Goal: Contribute content

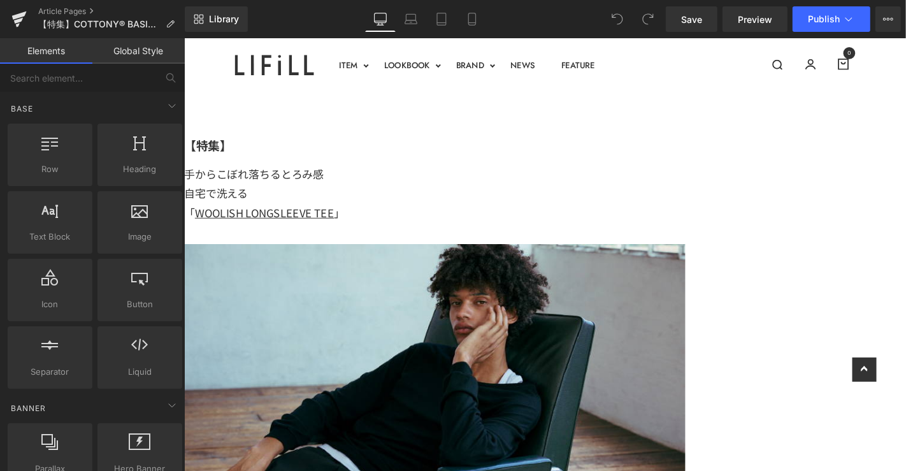
click at [599, 196] on div "自宅で洗える 「 WOOLISH LONGSLEEVE TEE 」" at bounding box center [450, 212] width 535 height 41
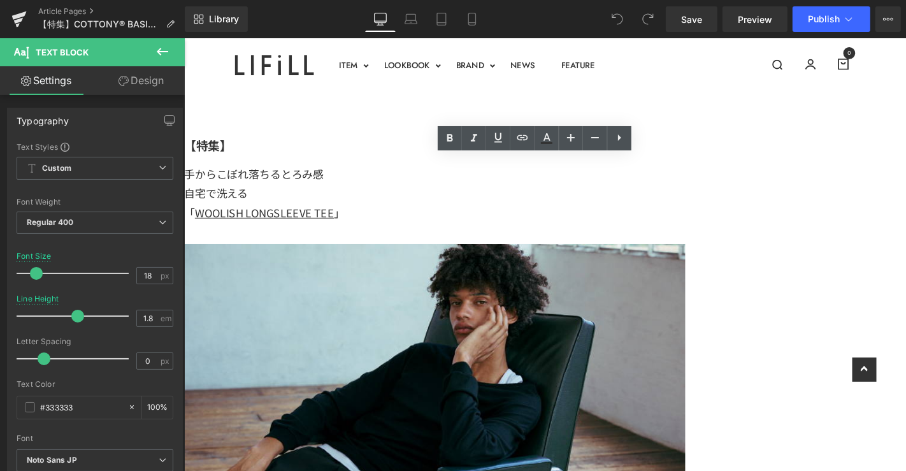
scroll to position [24, 0]
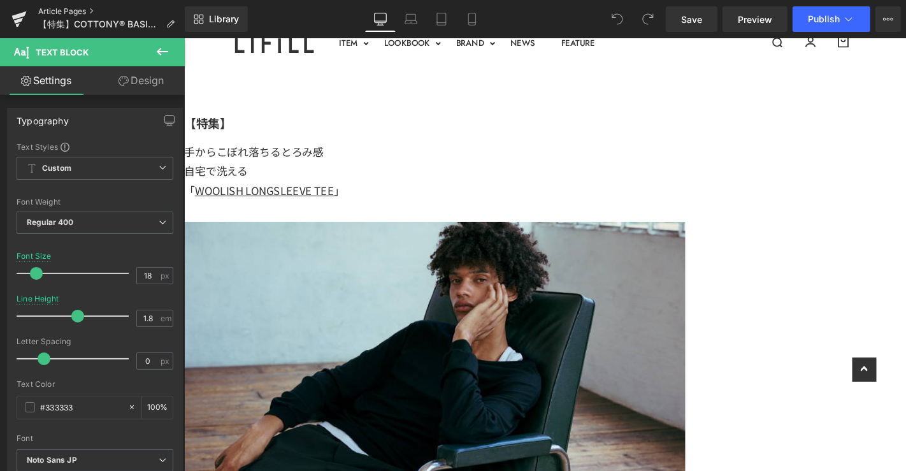
click at [75, 10] on link "Article Pages" at bounding box center [111, 11] width 146 height 10
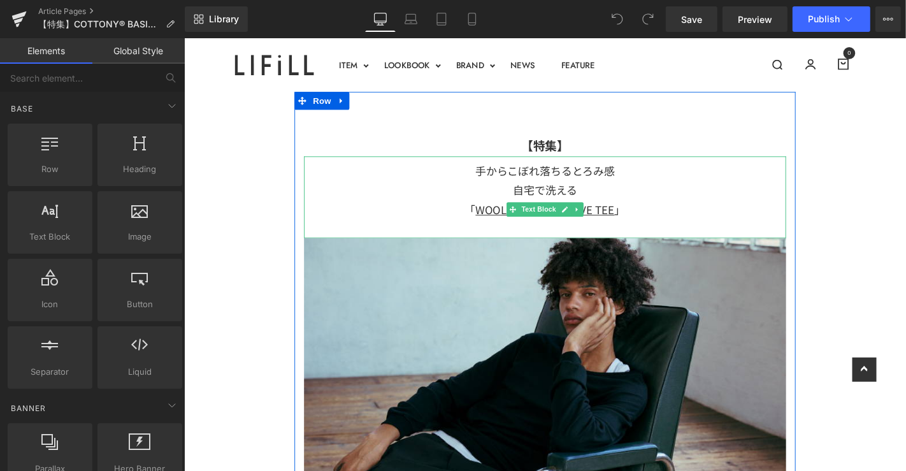
click at [614, 196] on div "自宅で洗える 「 WOOLISH LONGSLEEVE TEE 」" at bounding box center [568, 209] width 515 height 41
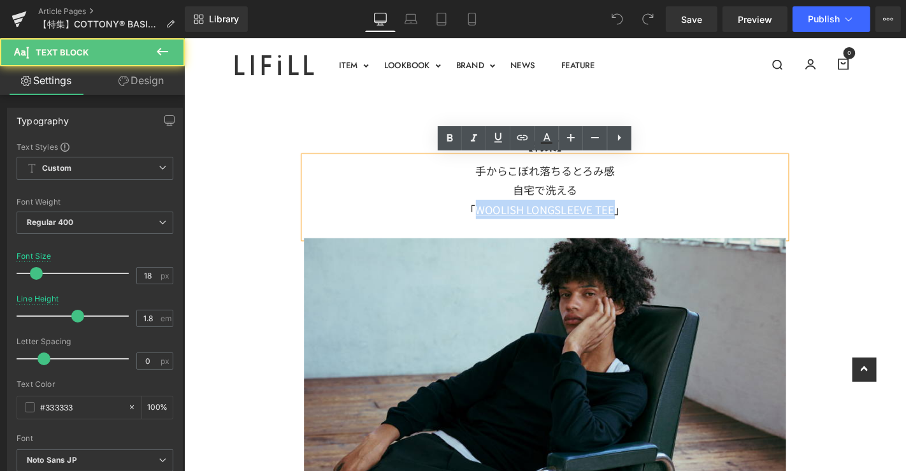
drag, startPoint x: 635, startPoint y: 220, endPoint x: 489, endPoint y: 234, distance: 147.2
click at [489, 234] on div "手からこぼれ落ちるとろみ感 自宅で洗える 「 WOOLISH LONGSLEEVE TEE 」" at bounding box center [568, 207] width 515 height 87
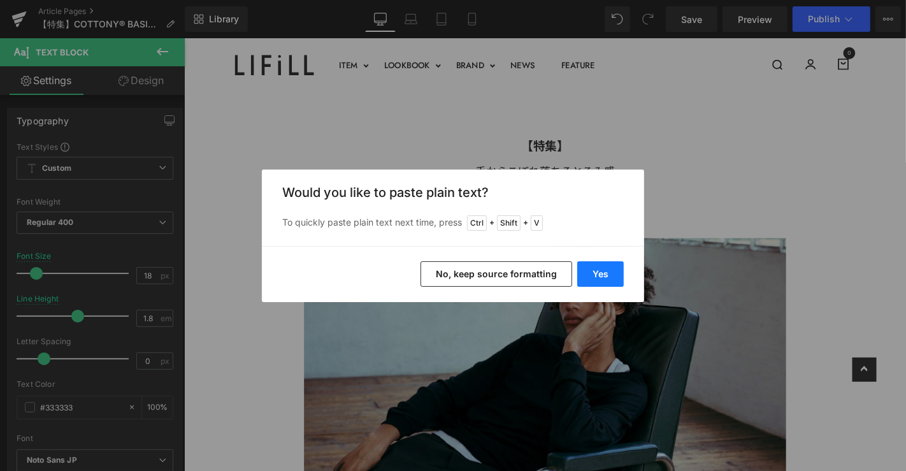
click at [587, 272] on button "Yes" at bounding box center [600, 273] width 46 height 25
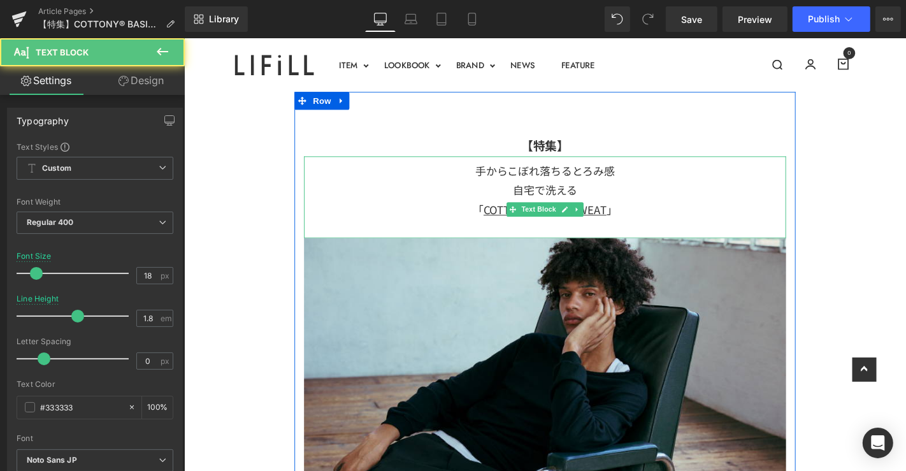
click at [628, 213] on u "COTTONY® BASIC SWEAT" at bounding box center [568, 220] width 131 height 17
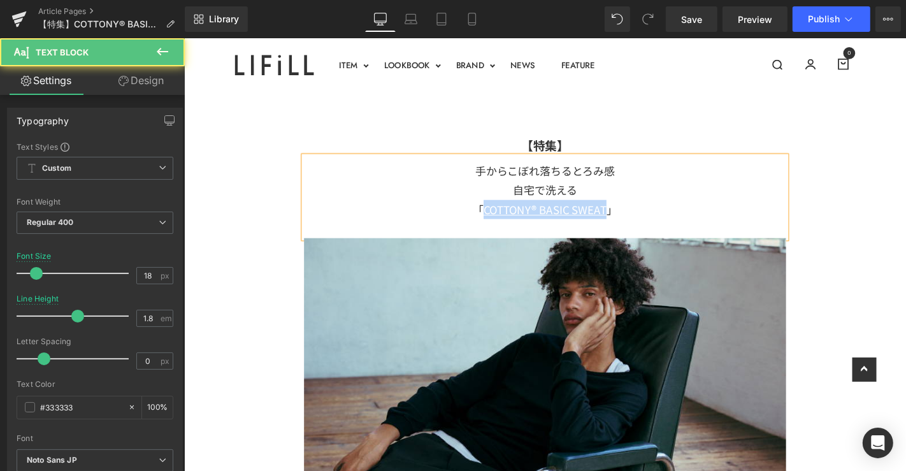
click at [597, 241] on div "手からこぼれ落ちるとろみ感 自宅で洗える 「 COTTONY® BASIC SWEAT 」" at bounding box center [568, 207] width 515 height 87
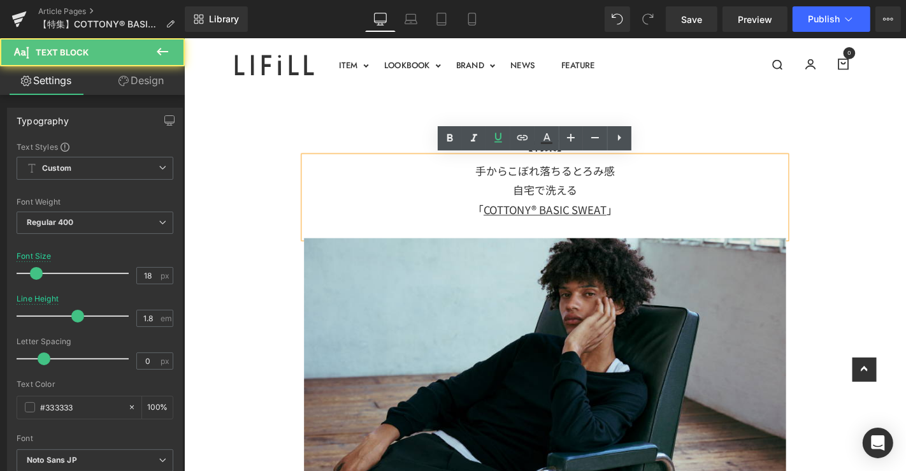
drag, startPoint x: 666, startPoint y: 243, endPoint x: 640, endPoint y: 242, distance: 25.5
click at [640, 242] on div "手からこぼれ落ちるとろみ感 自宅で洗える 「 COTTONY® BASIC SWEAT 」" at bounding box center [568, 207] width 515 height 87
drag, startPoint x: 628, startPoint y: 202, endPoint x: 578, endPoint y: 209, distance: 50.2
click at [578, 209] on div "自宅で洗える 「 COTTONY® BASIC SWEAT 」" at bounding box center [568, 209] width 515 height 41
drag, startPoint x: 498, startPoint y: 224, endPoint x: 629, endPoint y: 219, distance: 131.3
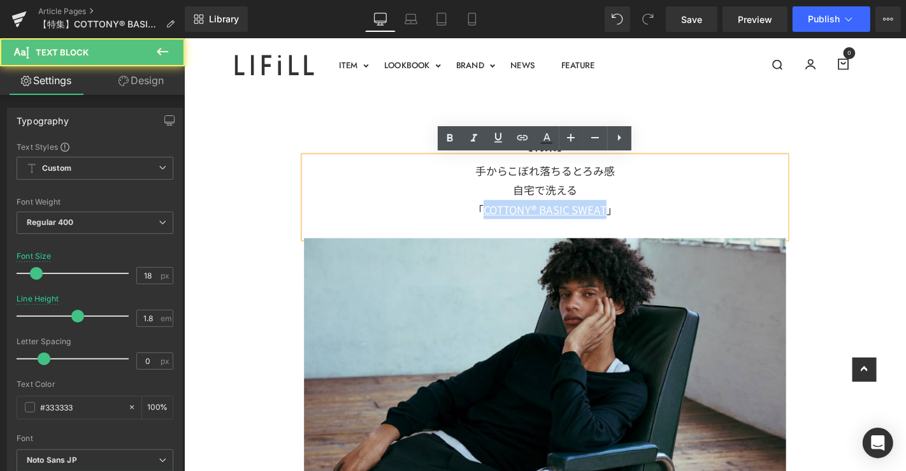
click at [629, 219] on div "自宅で洗える 「 COTTONY® BASIC SWEAT 」" at bounding box center [568, 209] width 515 height 41
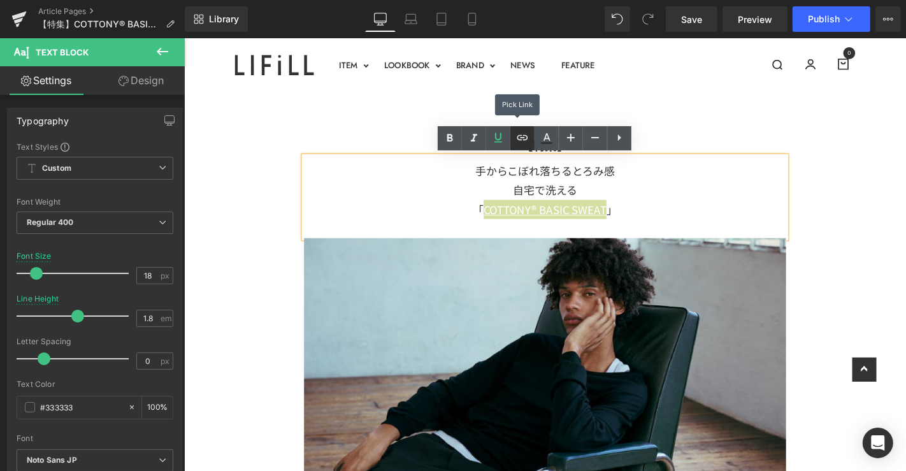
click at [524, 147] on link at bounding box center [522, 138] width 24 height 24
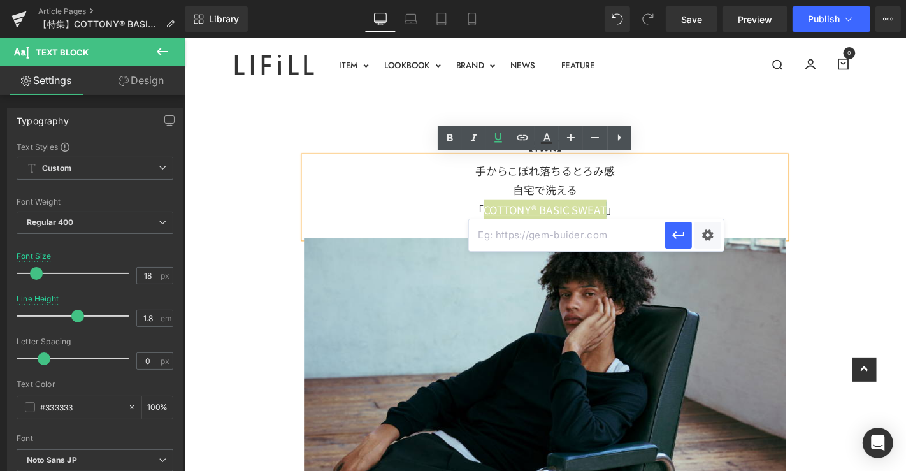
click at [534, 240] on input "text" at bounding box center [567, 235] width 196 height 32
paste input "https://lifill.jp/collections/sweat/products/cottony-basic-sweat"
type input "https://lifill.jp/collections/sweat/products/cottony-basic-sweat"
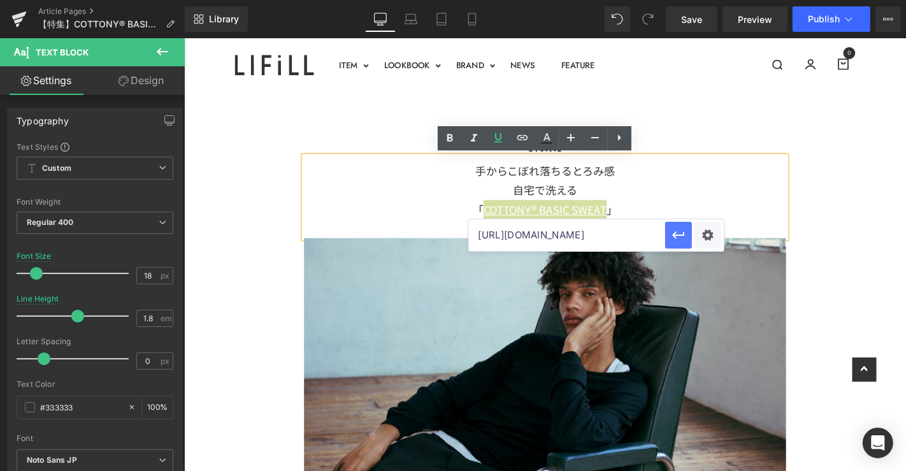
click at [675, 238] on icon "button" at bounding box center [678, 234] width 15 height 15
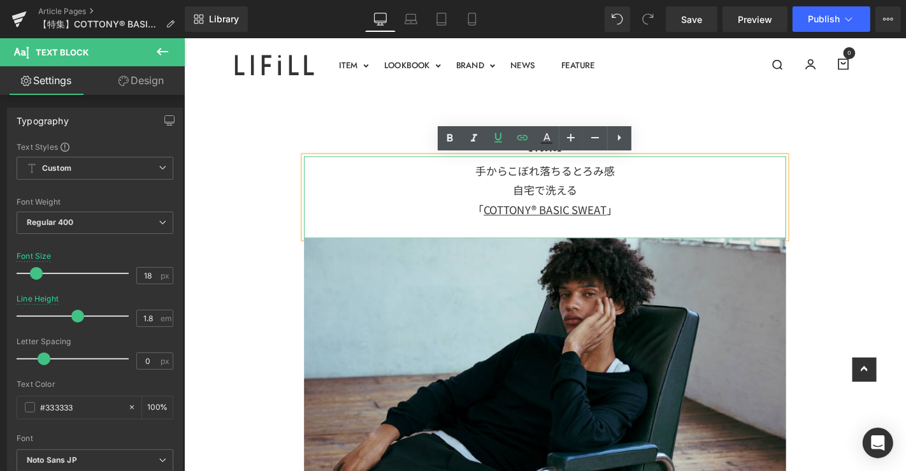
click at [621, 184] on div "手からこぼれ落ちるとろみ感" at bounding box center [568, 179] width 515 height 20
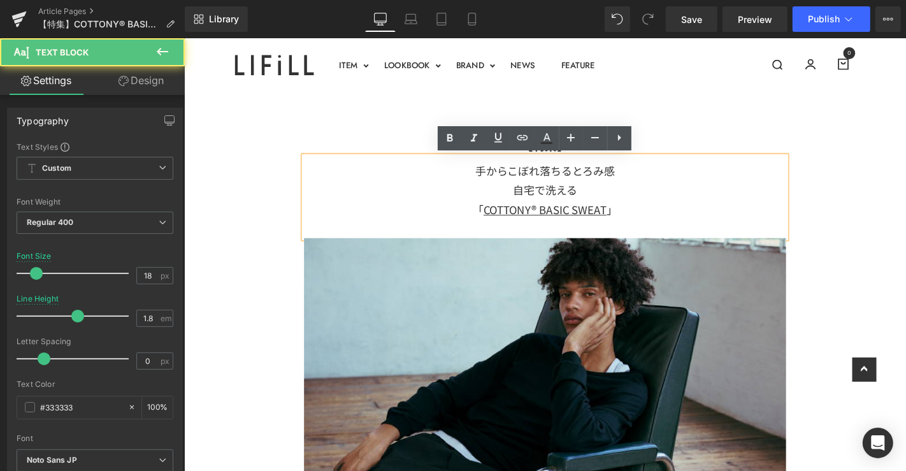
click at [599, 208] on div "自宅で洗える 「 COTTONY® BASIC SWEAT 」" at bounding box center [568, 209] width 515 height 41
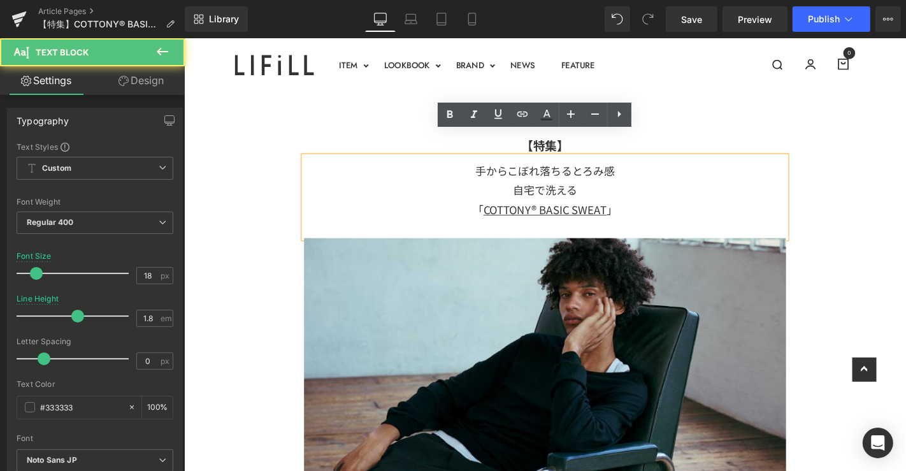
scroll to position [27, 0]
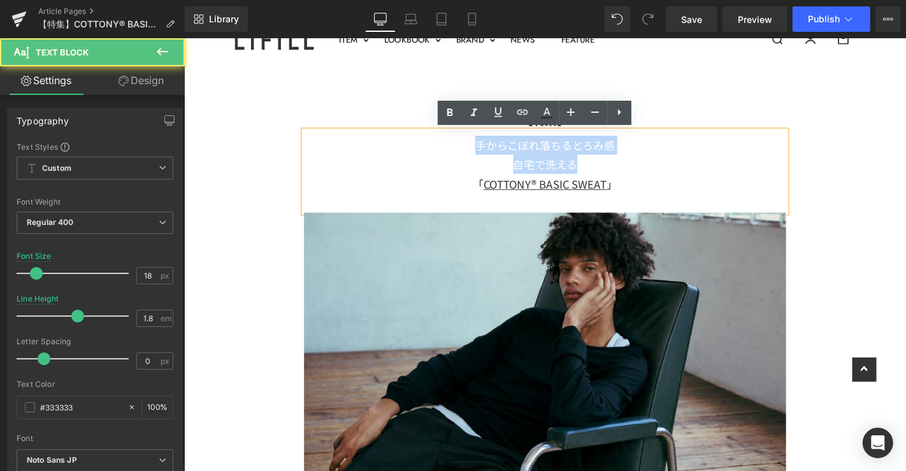
drag, startPoint x: 603, startPoint y: 173, endPoint x: 487, endPoint y: 150, distance: 118.3
click at [487, 150] on div "手からこぼれ落ちるとろみ感 自宅で洗える 「 COTTONY® BASIC SWEAT 」" at bounding box center [568, 179] width 515 height 87
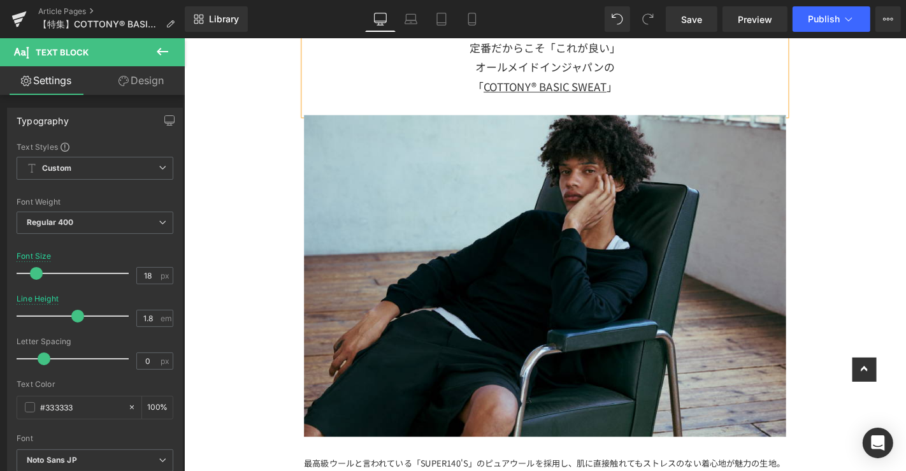
scroll to position [80, 0]
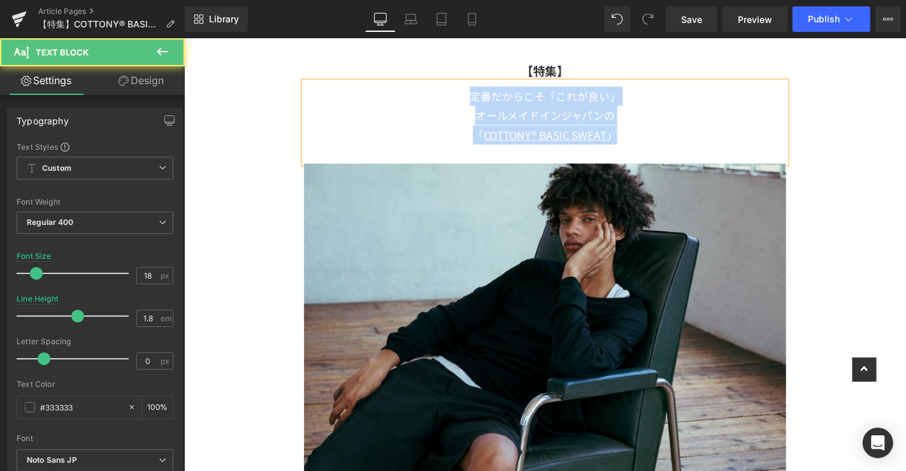
drag, startPoint x: 653, startPoint y: 142, endPoint x: 428, endPoint y: 92, distance: 231.0
click at [428, 92] on div "定番だからこそ「これが良い」 オールメイドインジャパンの 「 COTTONY® BASIC SWEAT 」" at bounding box center [568, 127] width 515 height 87
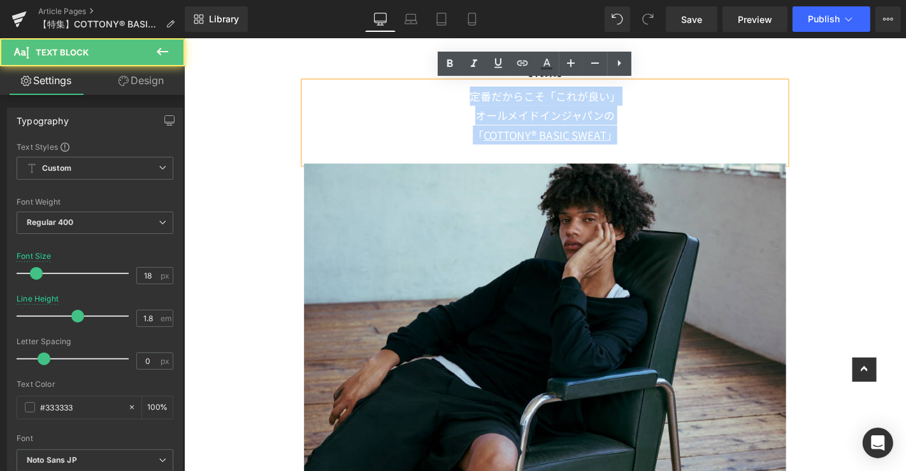
copy div "定番だからこそ「これが良い」 オールメイドインジャパンの 「 COTTONY® BASIC SWEAT 」"
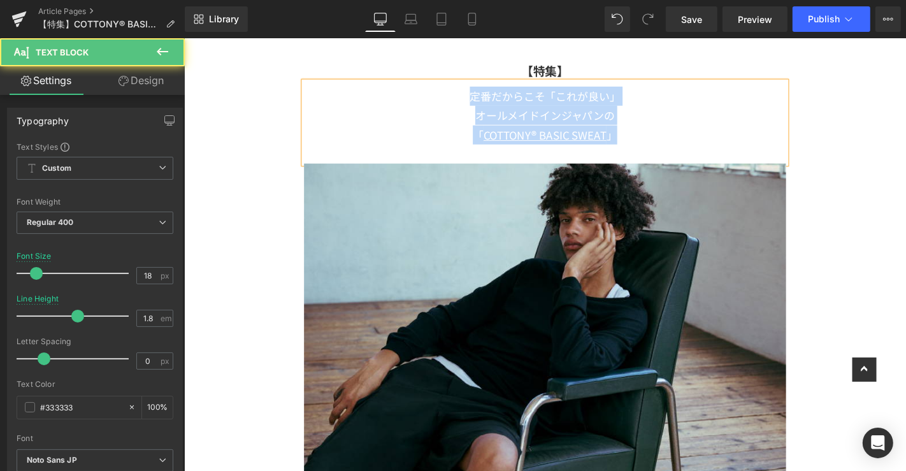
click at [618, 125] on div "オールメイドインジャパンの" at bounding box center [568, 120] width 515 height 20
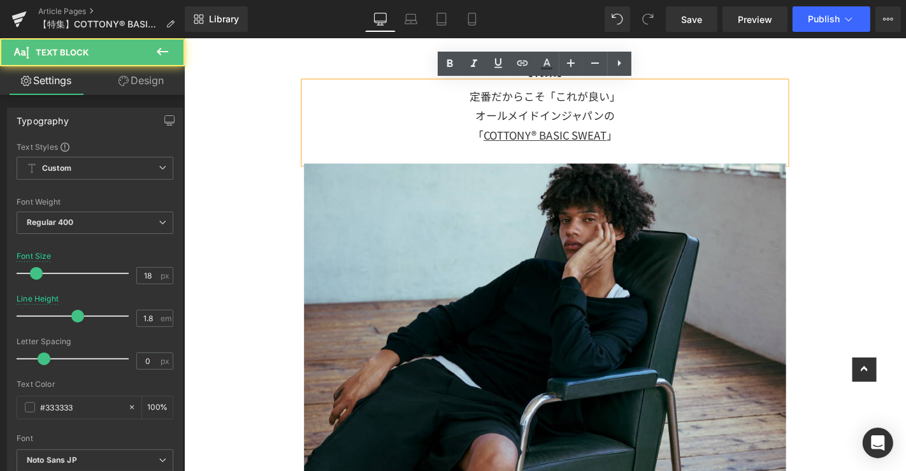
click at [637, 101] on div "定番だからこそ「これが良い」" at bounding box center [568, 99] width 515 height 20
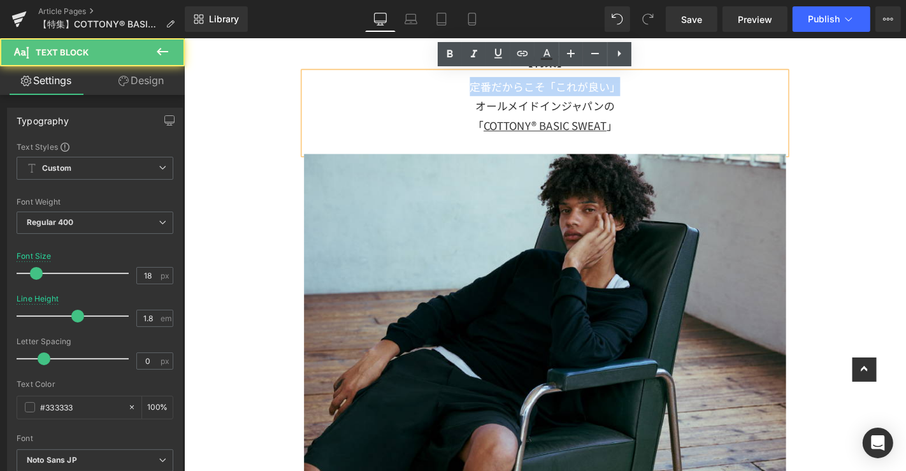
drag, startPoint x: 648, startPoint y: 84, endPoint x: 474, endPoint y: 93, distance: 174.1
click at [474, 93] on div "定番だからこそ「これが良い」" at bounding box center [568, 89] width 515 height 20
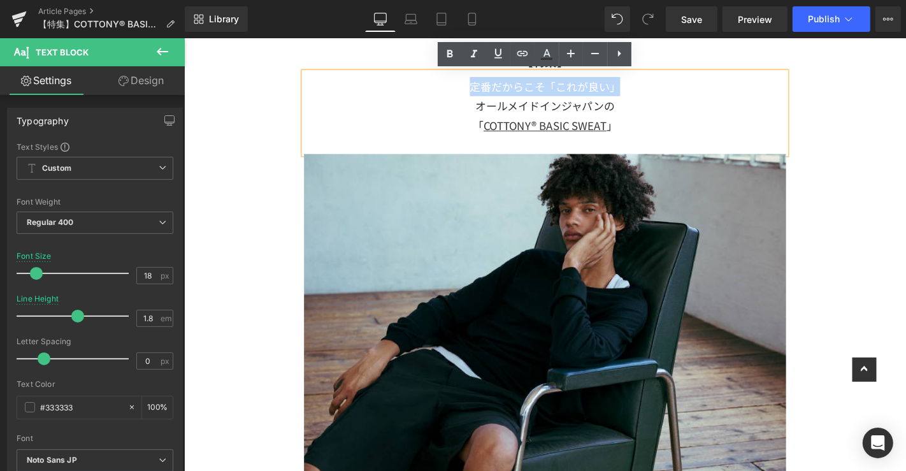
copy div "定番だからこそ「これが良い」"
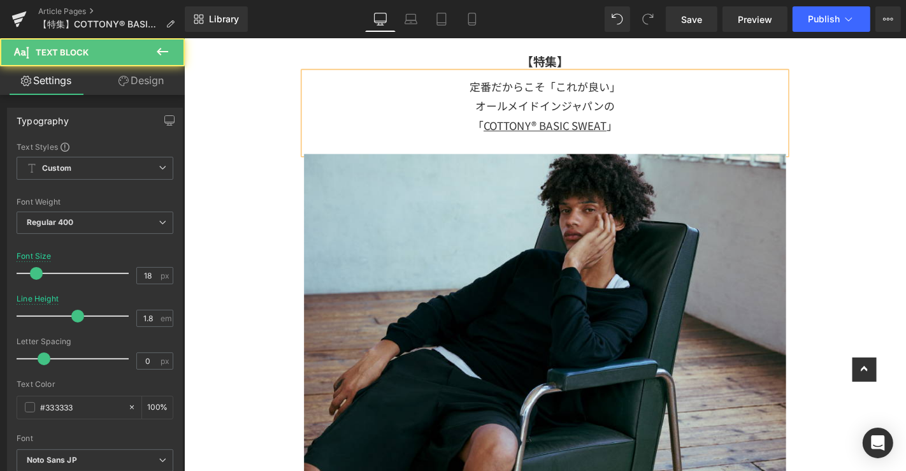
click at [636, 99] on div "オールメイドインジャパンの" at bounding box center [568, 109] width 515 height 20
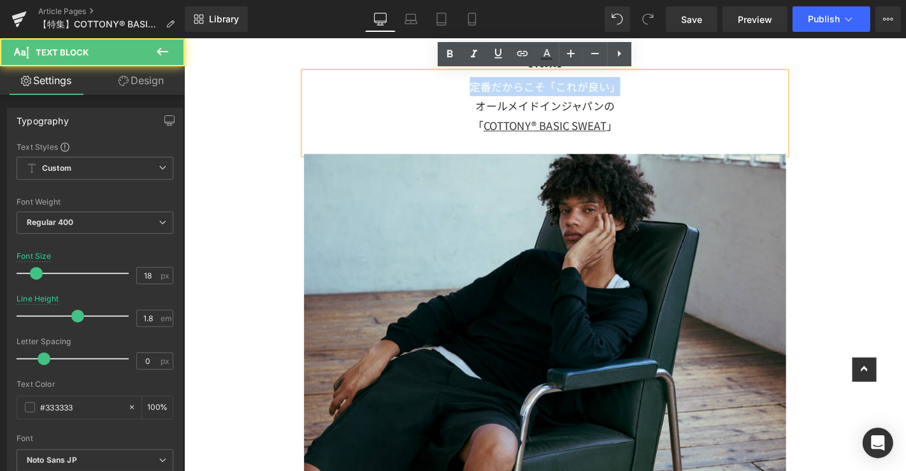
drag, startPoint x: 653, startPoint y: 87, endPoint x: 343, endPoint y: 58, distance: 311.5
click at [343, 58] on div "【特集】 Text Block 定番だからこそ「これが良い」 オールメイドインジャパンの 「 COTTONY® BASIC SWEAT 」 Text Bloc…" at bounding box center [568, 386] width 535 height 763
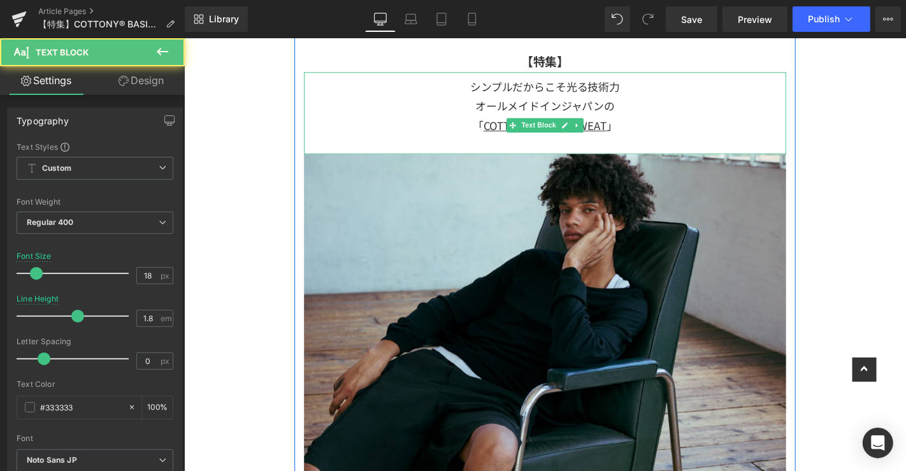
click at [695, 122] on div "「 COTTONY® BASIC SWEAT 」" at bounding box center [568, 130] width 515 height 20
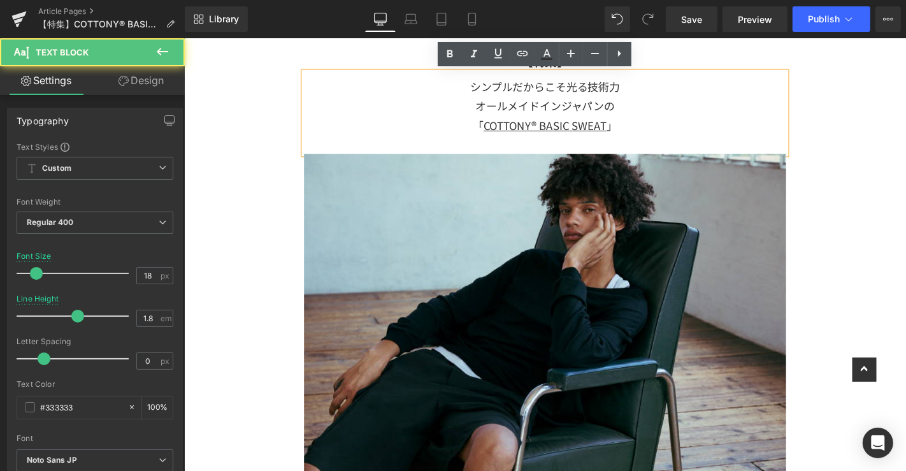
click at [569, 91] on div "シンプルだからこそ光る技術力" at bounding box center [568, 89] width 515 height 20
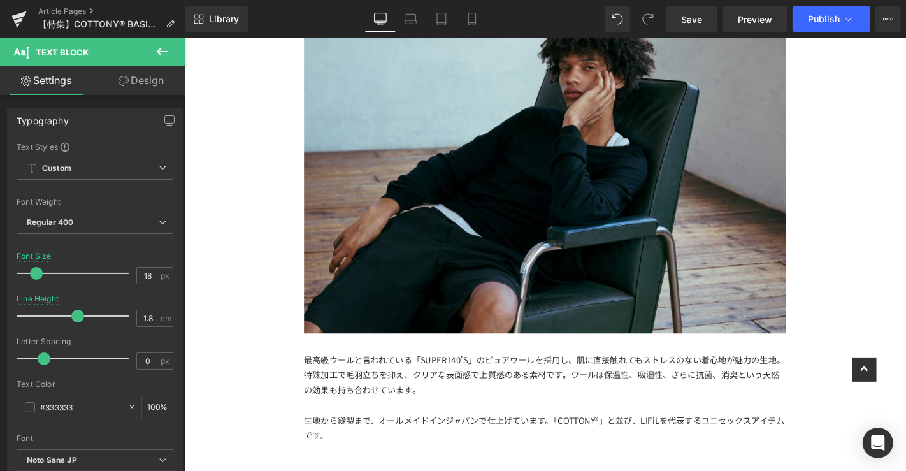
scroll to position [242, 0]
click at [697, 24] on span "Save" at bounding box center [691, 19] width 21 height 13
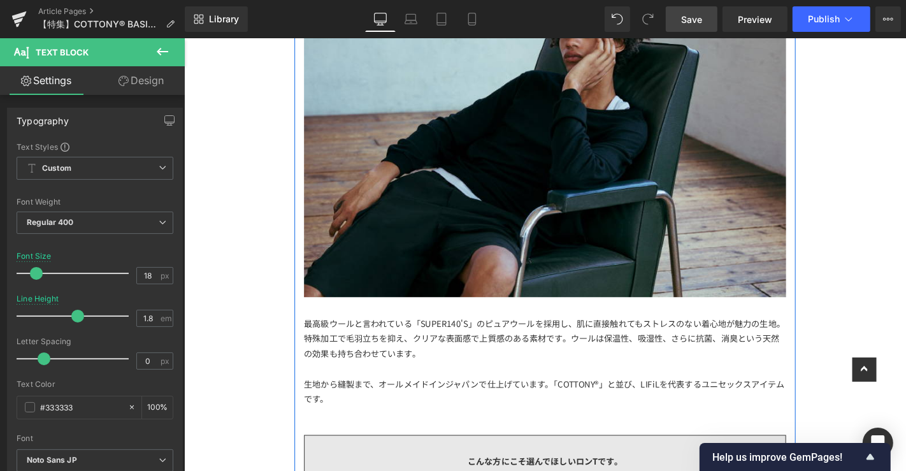
scroll to position [308, 0]
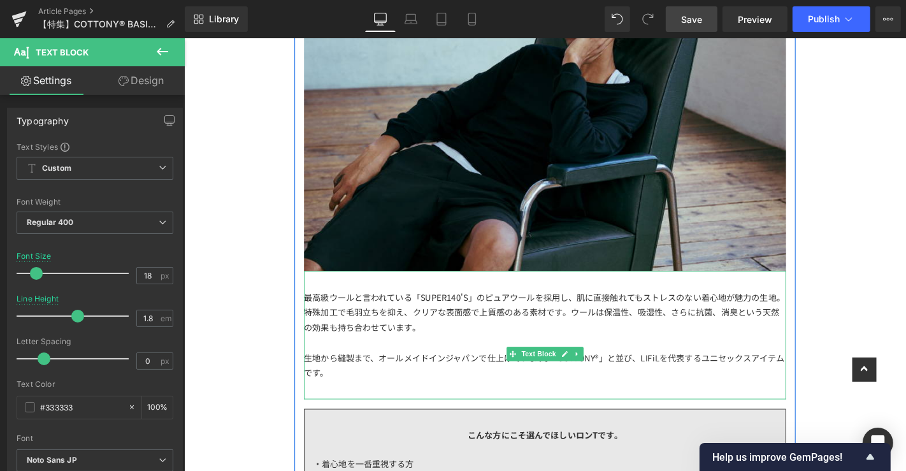
click at [368, 392] on div "生地から縫製まで、オールメイドインジャパンで仕上げています。「COTTONY®」と並び、LIFiLを代表するユニセックスアイテムです。" at bounding box center [568, 387] width 515 height 32
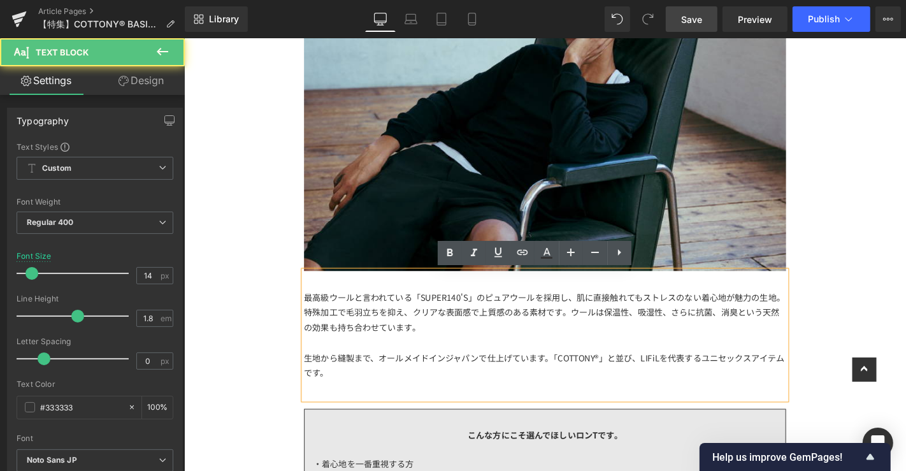
click at [419, 361] on div at bounding box center [568, 362] width 515 height 16
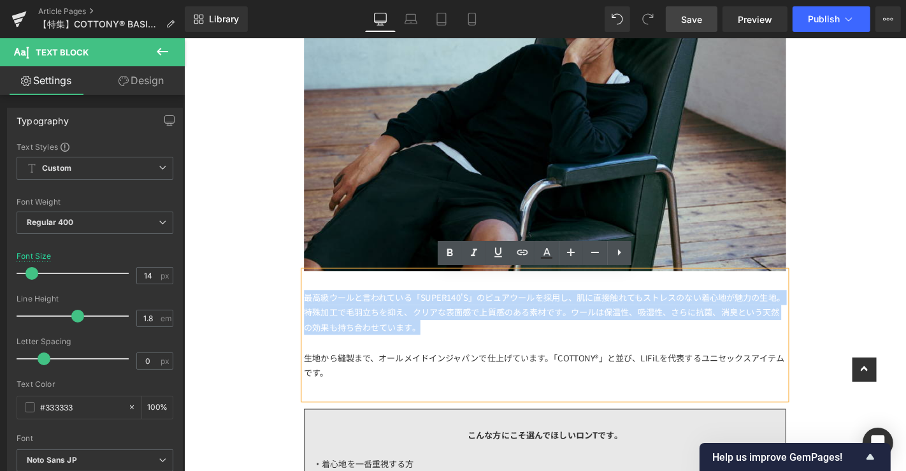
drag, startPoint x: 438, startPoint y: 351, endPoint x: 291, endPoint y: 303, distance: 154.7
paste div
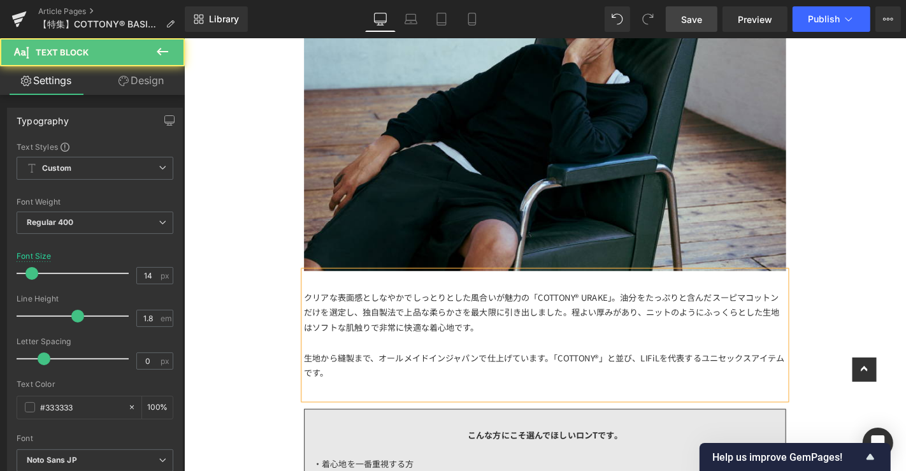
click at [495, 393] on div "生地から縫製まで、オールメイドインジャパンで仕上げています。「COTTONY®」と並び、LIFiLを代表するユニセックスアイテムです。" at bounding box center [568, 387] width 515 height 32
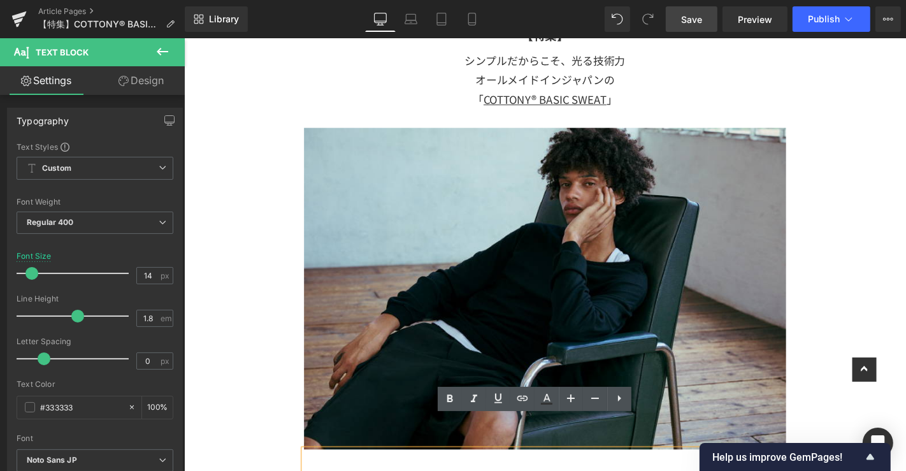
scroll to position [339, 0]
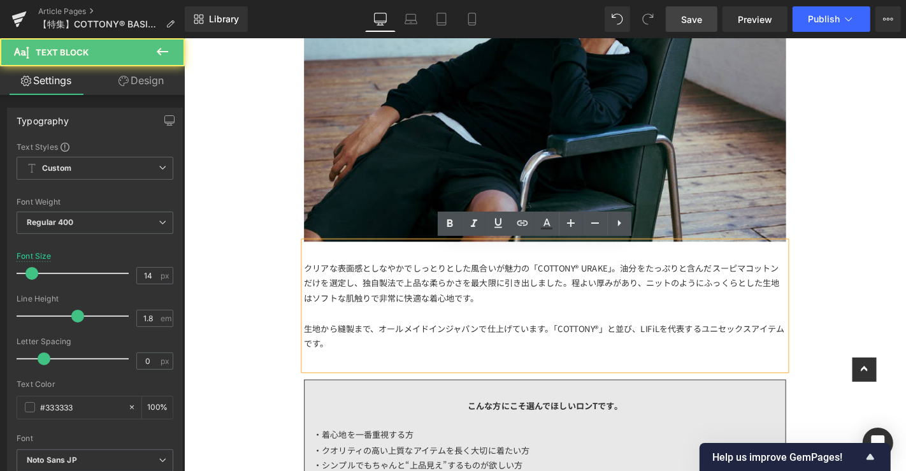
click at [385, 356] on div "生地から縫製まで、オールメイドインジャパンで仕上げています。「COTTONY®」と並び、LIFiLを代表するユニセックスアイテムです。" at bounding box center [568, 355] width 515 height 32
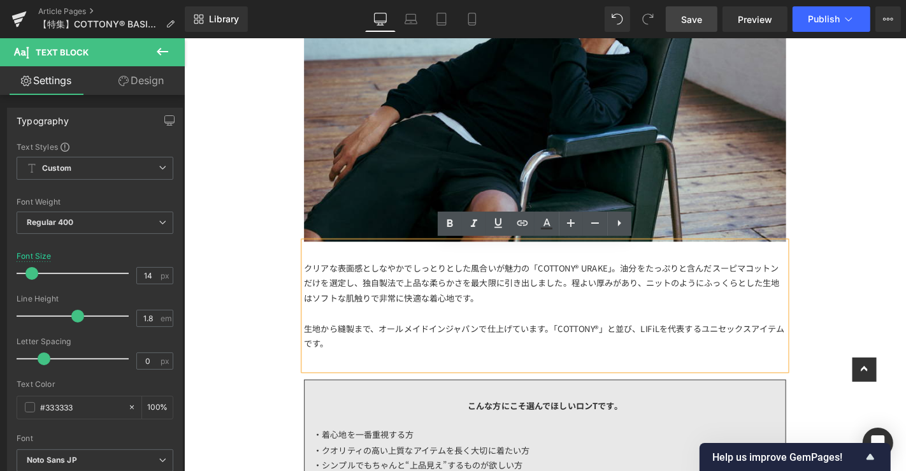
click at [571, 347] on div "生地から縫製まで、オールメイドインジャパンで仕上げています。「COTTONY®」と並び、LIFiLを代表するユニセックスアイテムです。" at bounding box center [568, 355] width 515 height 32
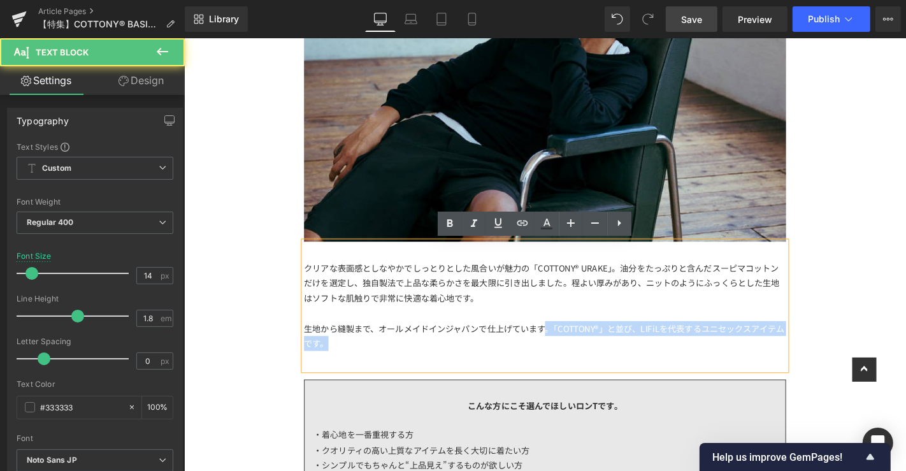
drag, startPoint x: 564, startPoint y: 346, endPoint x: 585, endPoint y: 361, distance: 26.0
click at [585, 361] on div "生地から縫製まで、オールメイドインジャパンで仕上げています。「COTTONY®」と並び、LIFiLを代表するユニセックスアイテムです。" at bounding box center [568, 355] width 515 height 32
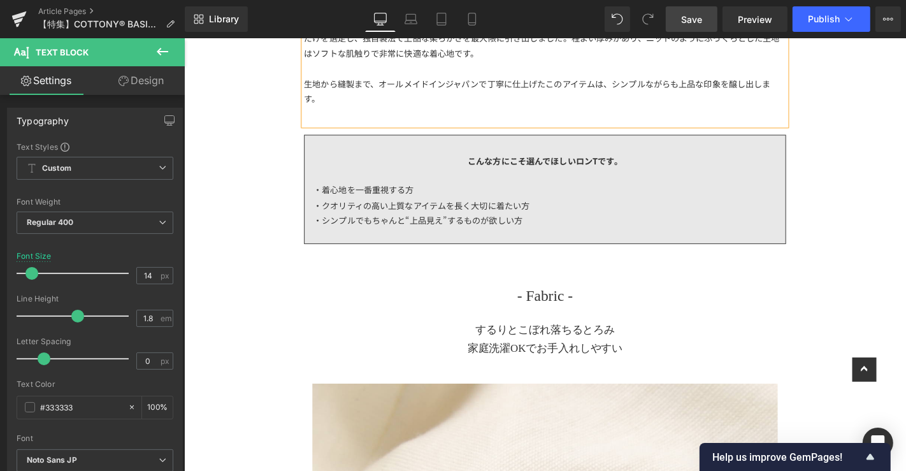
scroll to position [544, 0]
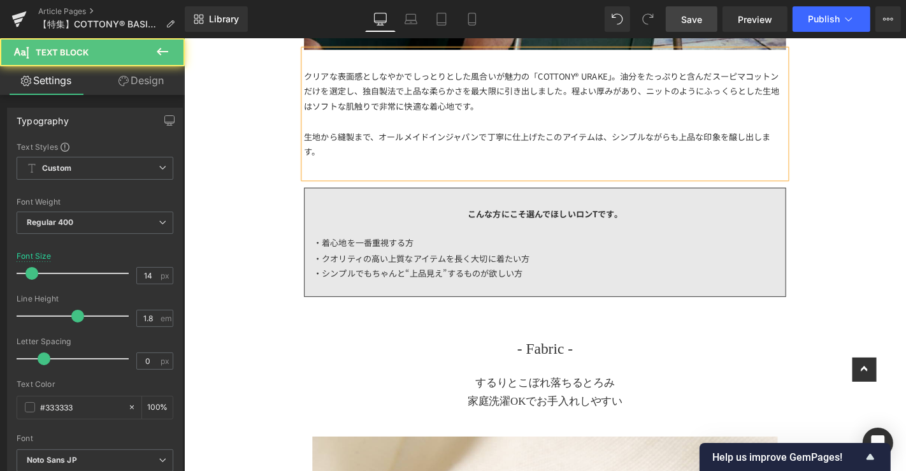
click at [634, 143] on div "生地から縫製まで、オールメイドインジャパンで丁寧に仕上げたこのアイテムは、シンプルながらも上品な印象を醸し出します。" at bounding box center [568, 151] width 515 height 32
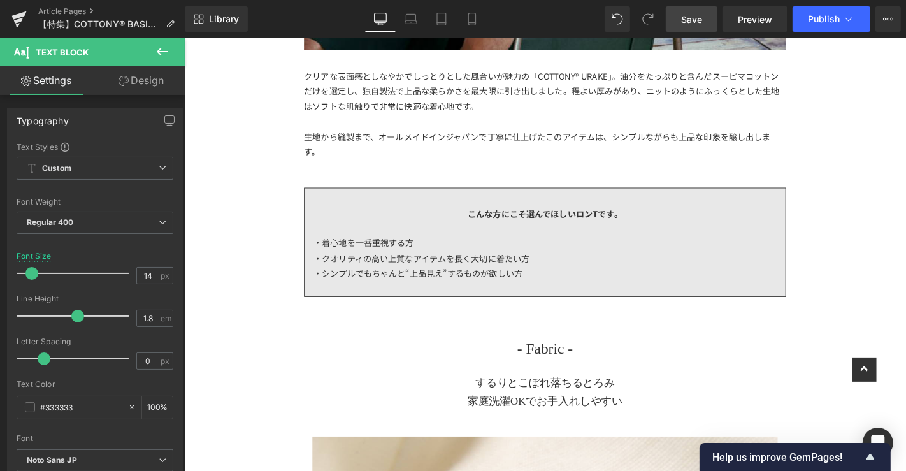
click at [688, 17] on span "Save" at bounding box center [691, 19] width 21 height 13
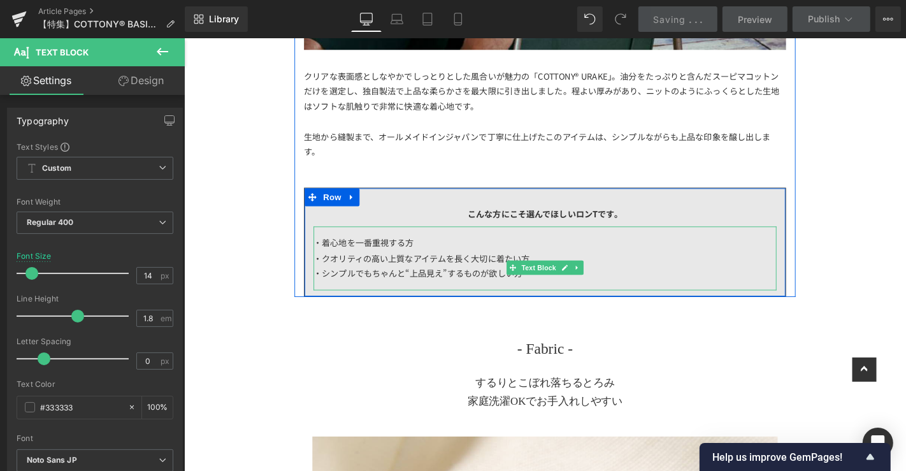
click at [640, 281] on div "・シンプルでもちゃんと“上品見え”するものが欲しい方" at bounding box center [569, 289] width 494 height 16
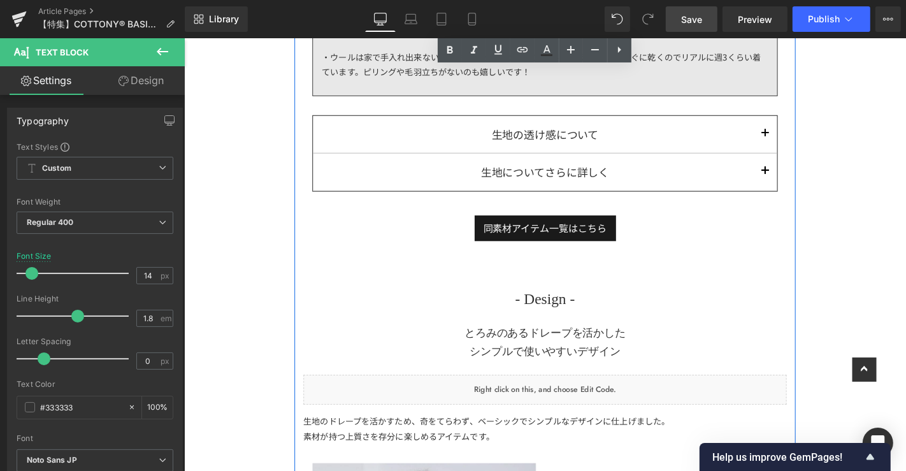
scroll to position [1708, 0]
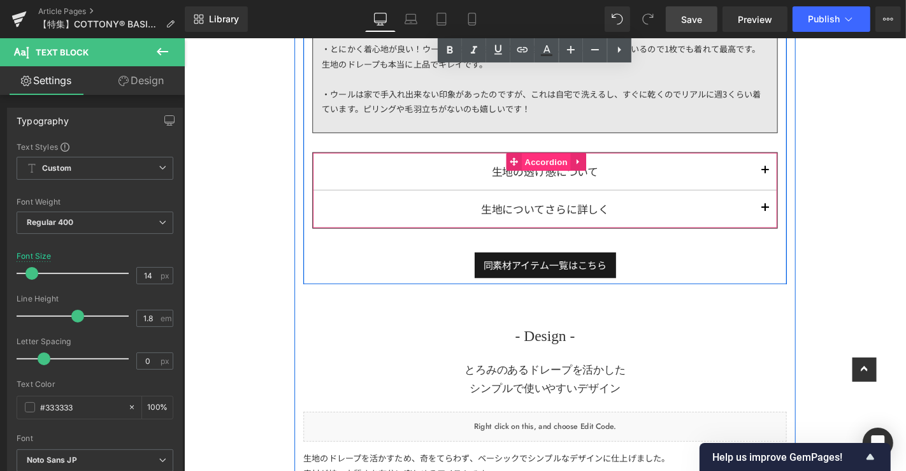
click at [551, 161] on span "Accordion" at bounding box center [570, 170] width 52 height 19
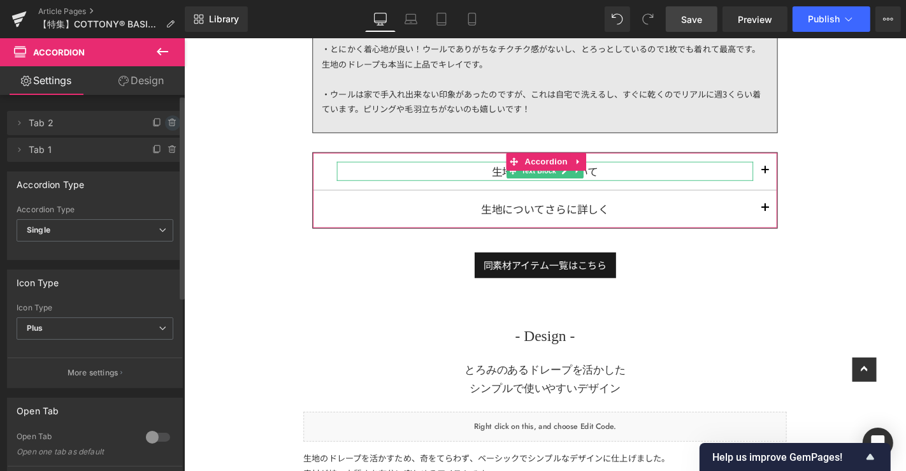
click at [171, 124] on icon at bounding box center [173, 123] width 10 height 10
click at [168, 124] on button "Delete" at bounding box center [159, 123] width 40 height 17
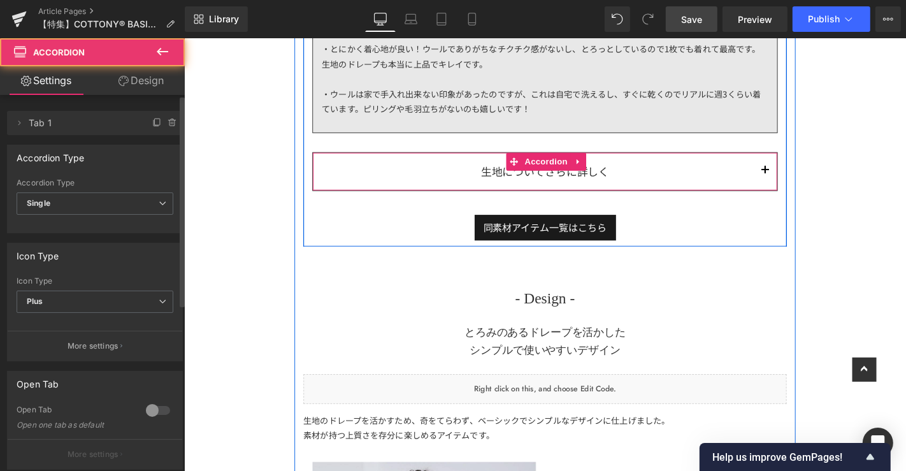
click at [799, 165] on button "button" at bounding box center [803, 179] width 25 height 39
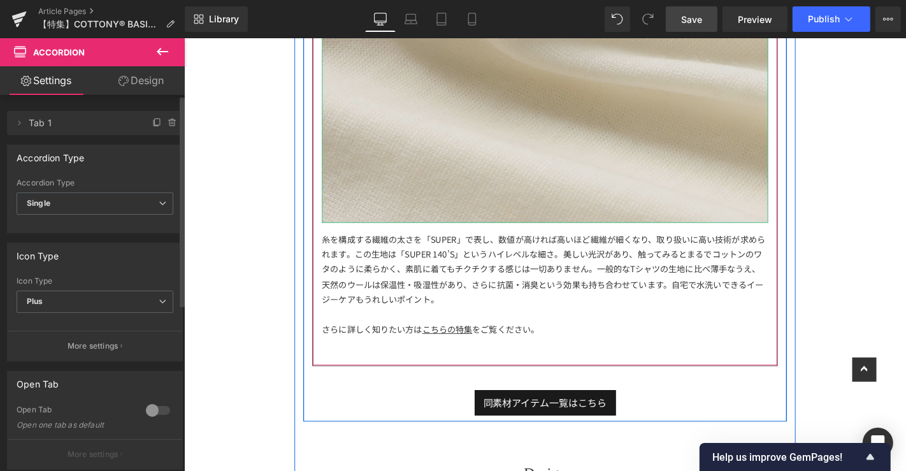
scroll to position [2294, 0]
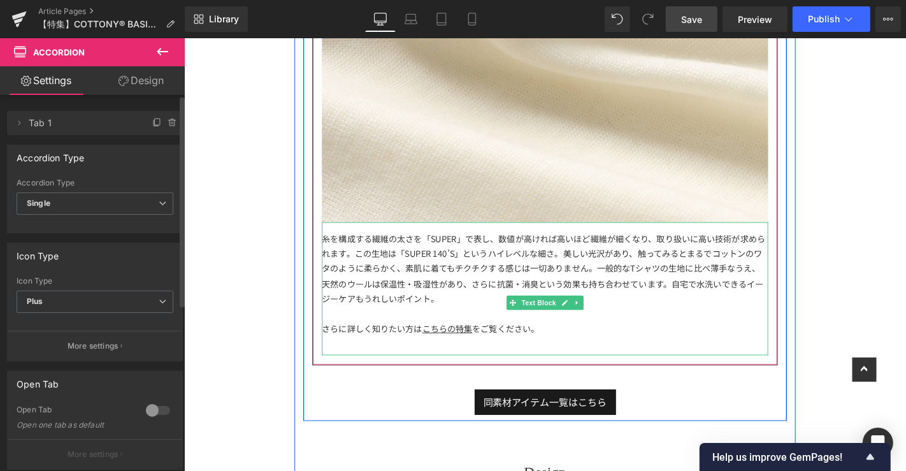
click at [558, 339] on div "さらに詳しく知りたい方は こちらの特集 をご覧ください。" at bounding box center [569, 347] width 476 height 16
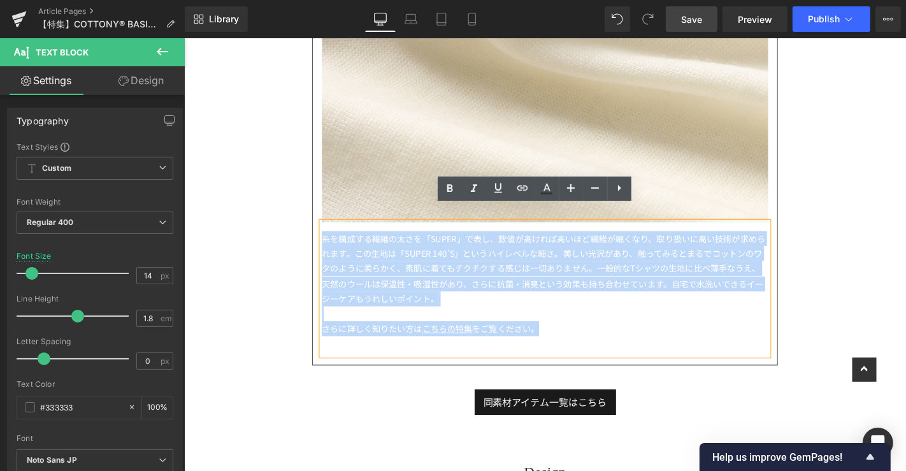
drag, startPoint x: 556, startPoint y: 335, endPoint x: 254, endPoint y: 220, distance: 322.9
paste div
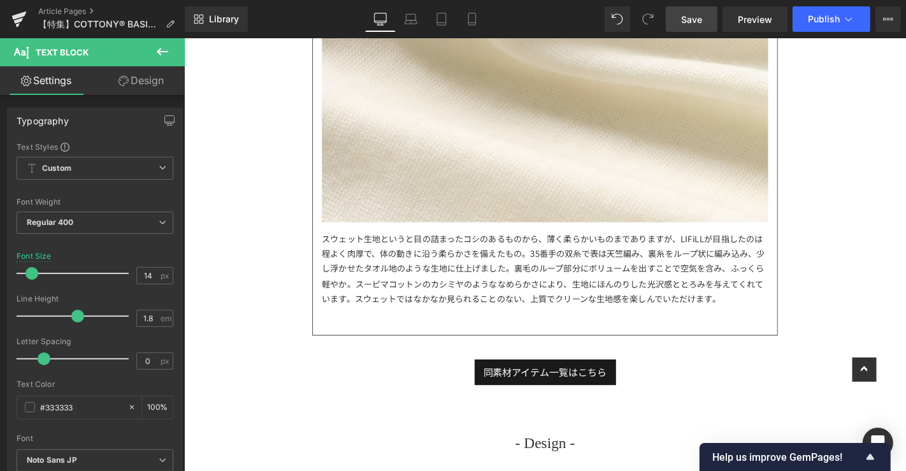
click at [682, 7] on link "Save" at bounding box center [692, 18] width 52 height 25
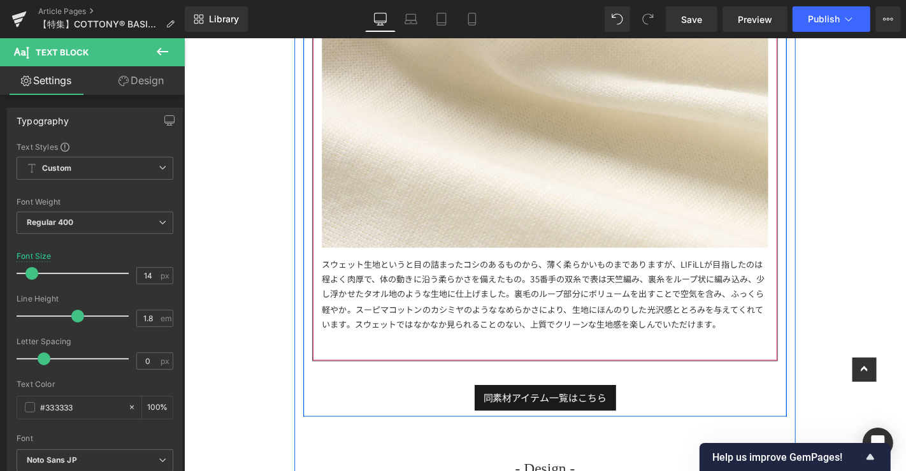
scroll to position [2266, 0]
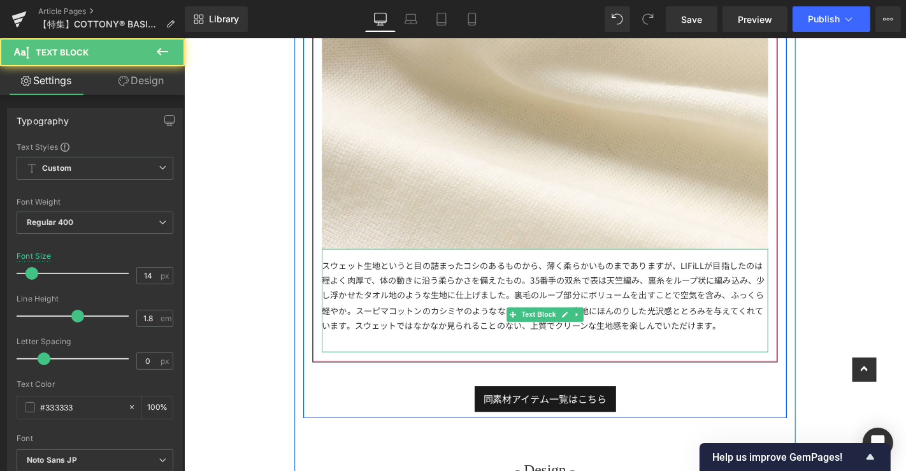
click at [518, 339] on div "スウェット生地というと目の詰まったコシのあるものから、薄く柔らかいものまでありますが、LIFiLLが目指したのは程よく肉厚で、体の動きに沿う柔らかさを備えたも…" at bounding box center [569, 317] width 476 height 110
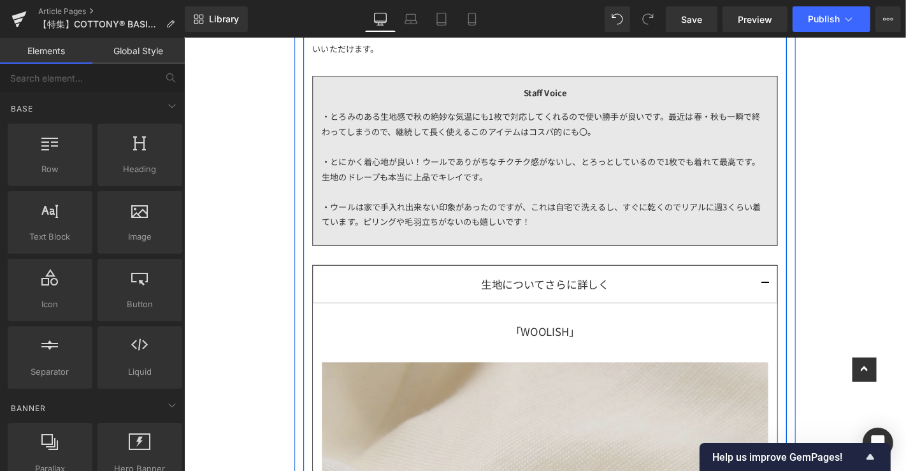
scroll to position [1587, 0]
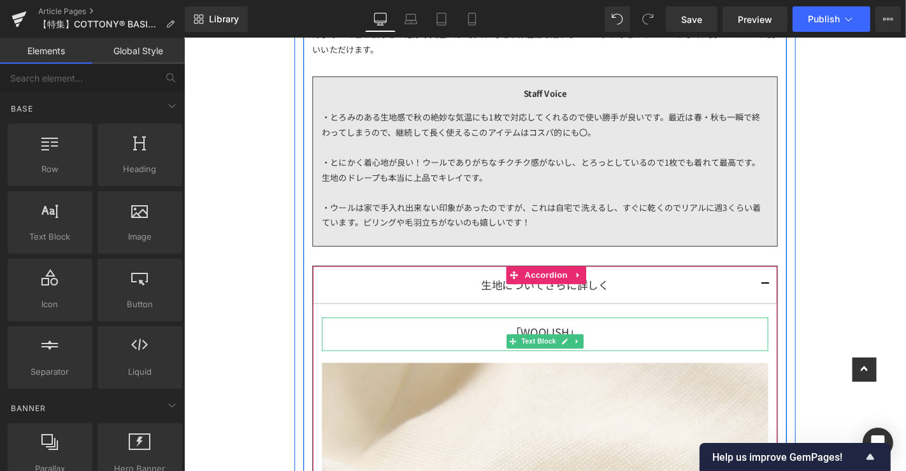
click at [596, 343] on span "「WOOLISH」" at bounding box center [569, 351] width 75 height 17
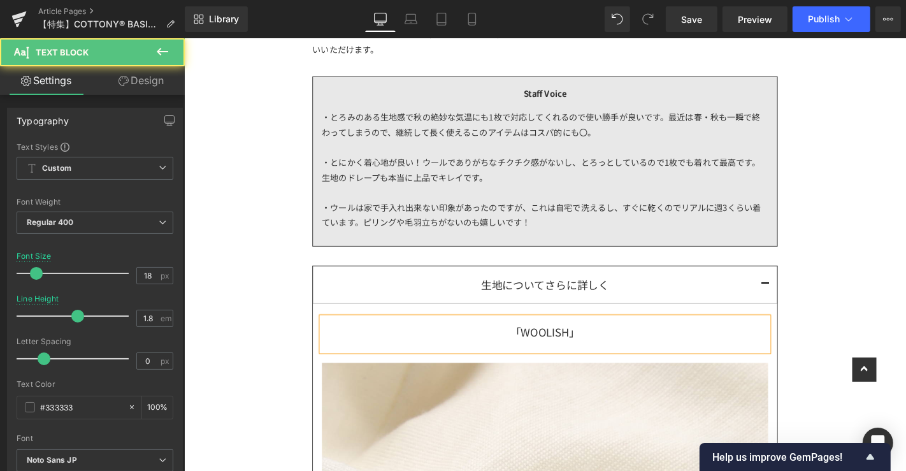
click at [591, 343] on span "「WOOLISH」" at bounding box center [569, 351] width 75 height 17
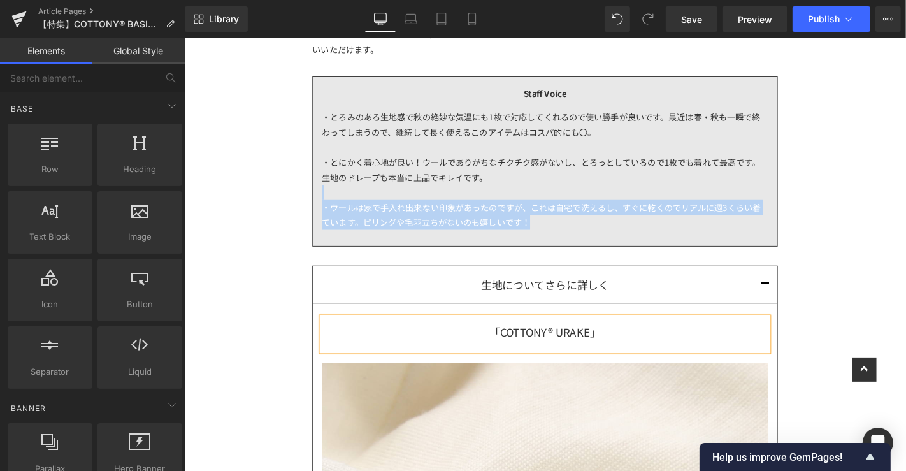
drag, startPoint x: 913, startPoint y: 166, endPoint x: 667, endPoint y: 210, distance: 249.6
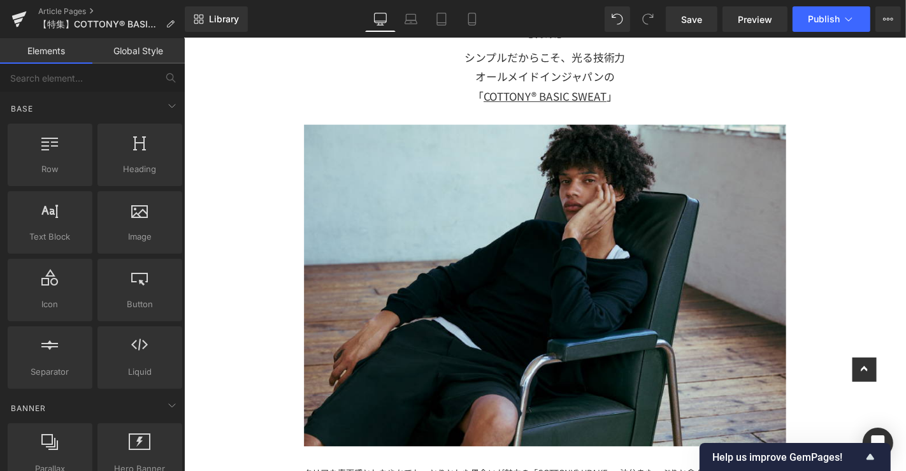
scroll to position [0, 0]
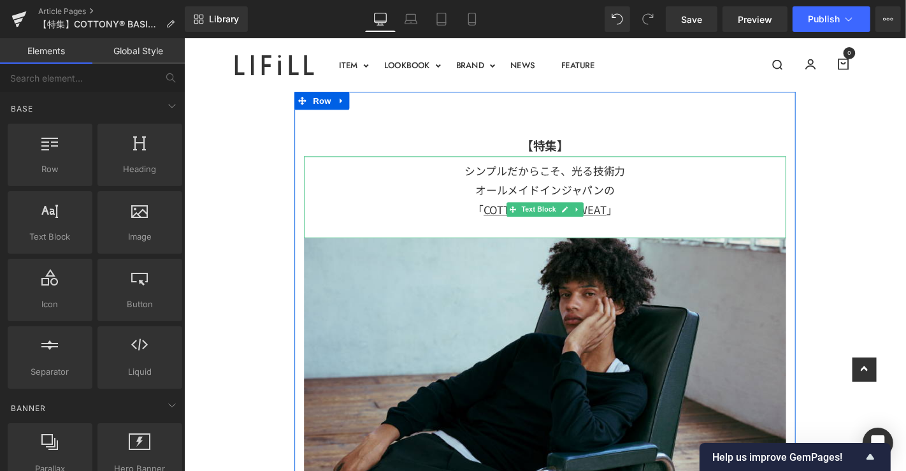
click at [655, 206] on div "オールメイドインジャパンの" at bounding box center [568, 199] width 515 height 20
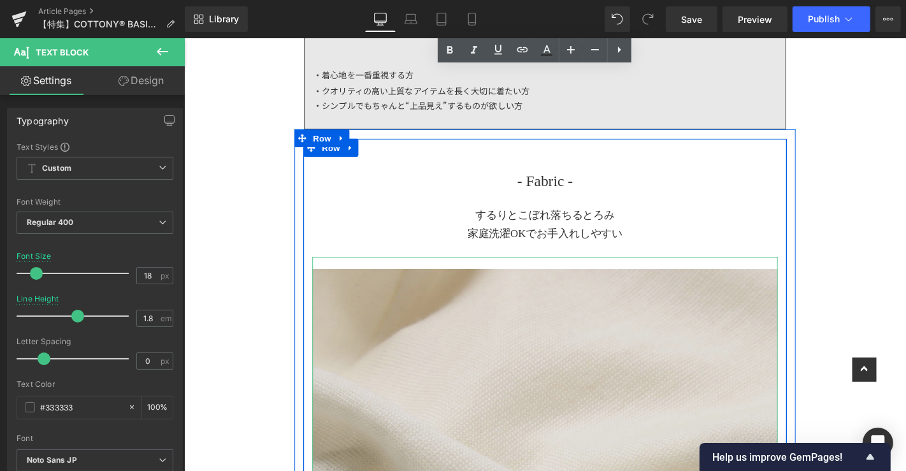
scroll to position [718, 0]
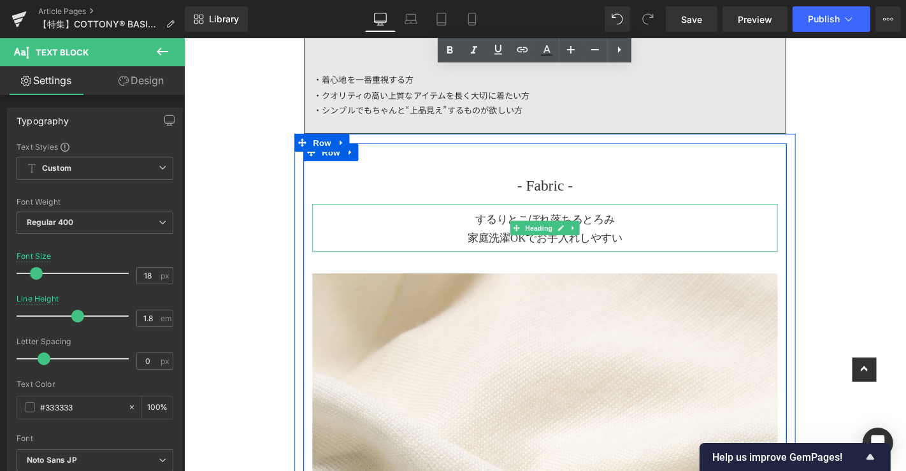
click at [671, 229] on h1 "するりとこぼれ落ちるとろみ 家庭洗濯OKでお手入れしやすい" at bounding box center [568, 241] width 497 height 39
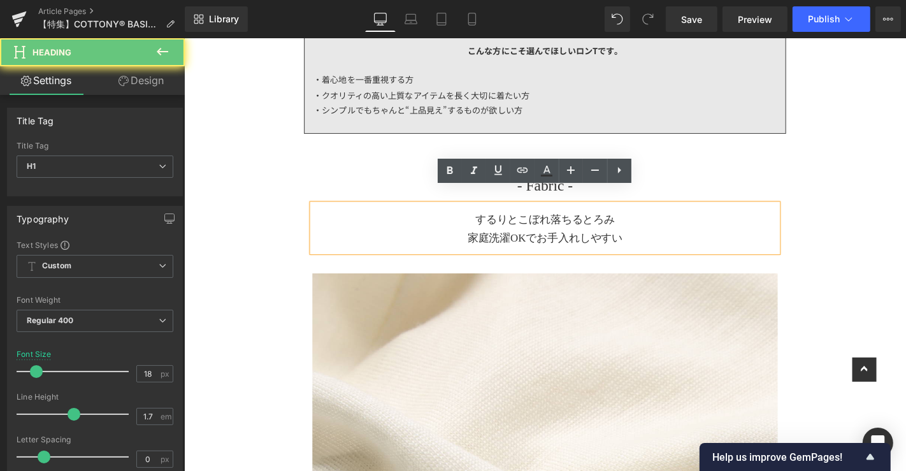
click at [667, 232] on h1 "するりとこぼれ落ちるとろみ 家庭洗濯OKでお手入れしやすい" at bounding box center [568, 241] width 497 height 39
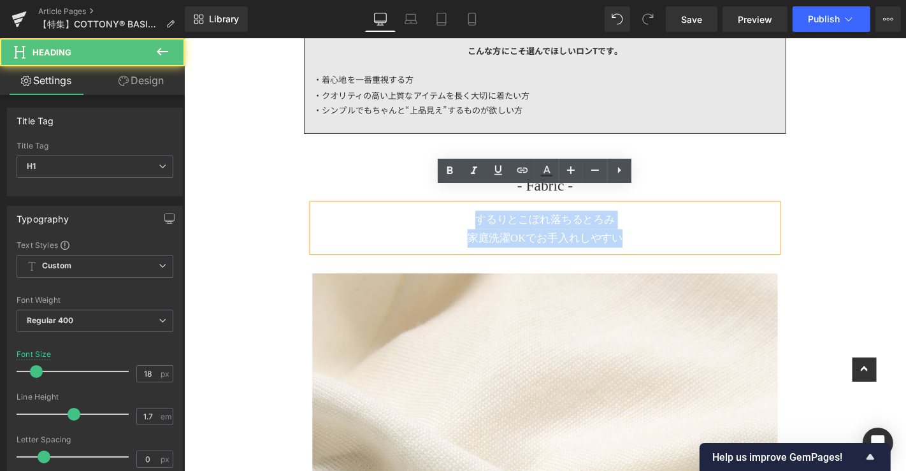
drag, startPoint x: 667, startPoint y: 231, endPoint x: 290, endPoint y: 171, distance: 381.2
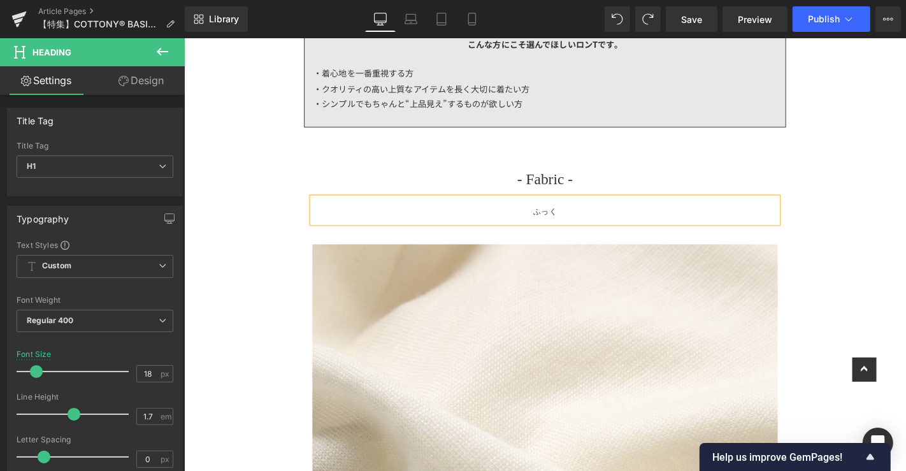
scroll to position [725, 0]
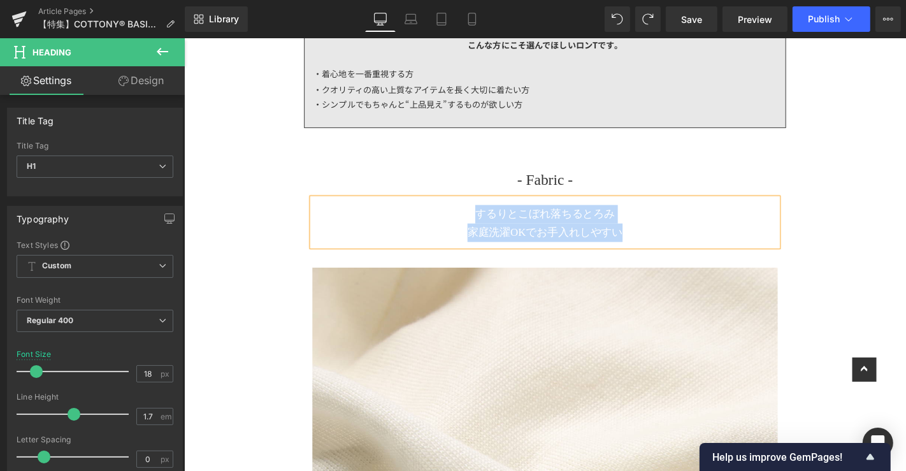
click at [641, 229] on h1 "するりとこぼれ落ちるとろみ 家庭洗濯OKでお手入れしやすい" at bounding box center [568, 234] width 497 height 39
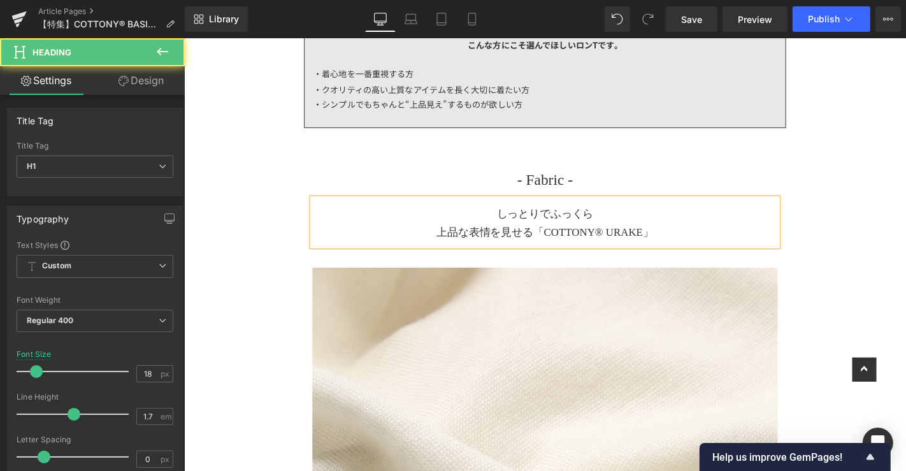
click at [746, 235] on h1 "上品な表情を見せる「COTTONY® URAKE」" at bounding box center [568, 245] width 497 height 20
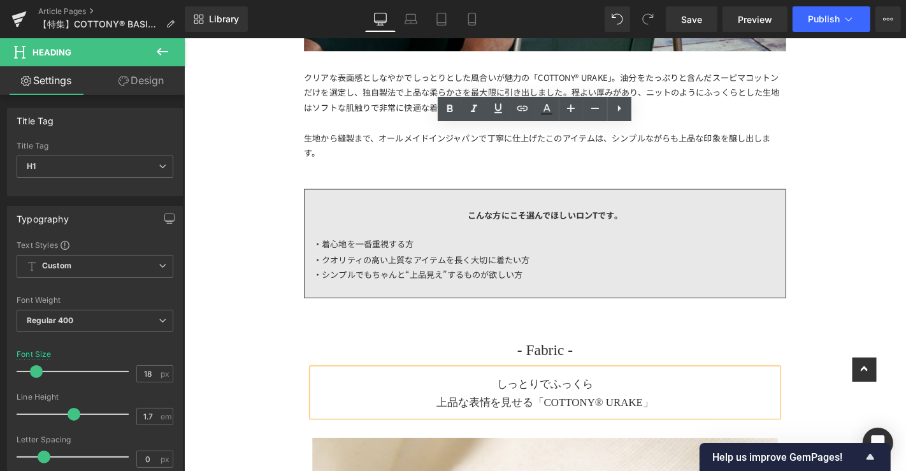
scroll to position [827, 0]
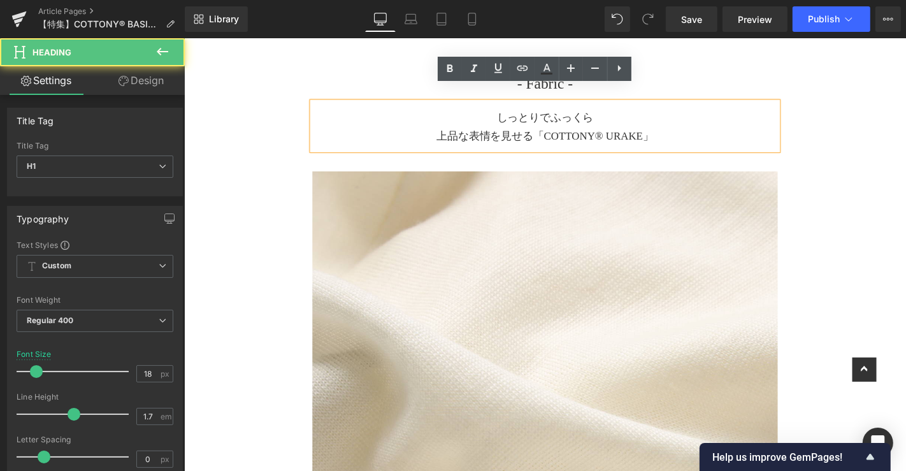
click at [510, 132] on h1 "上品な表情を見せる「COTTONY® URAKE」" at bounding box center [568, 142] width 497 height 20
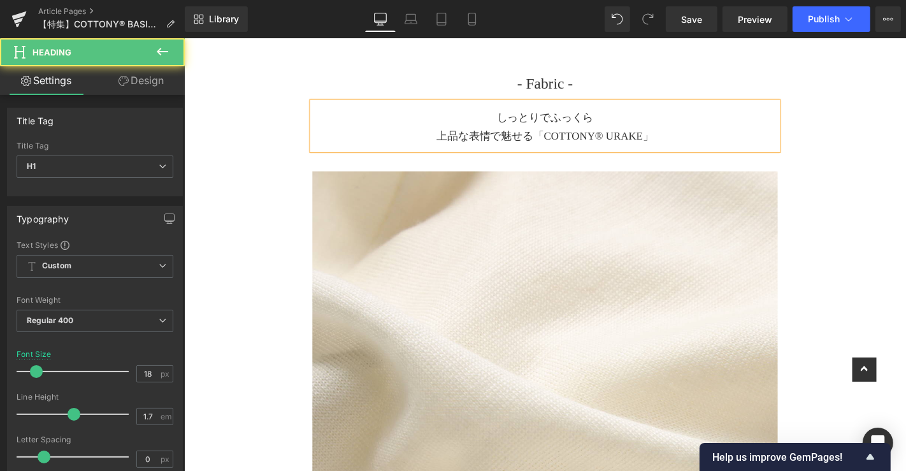
click at [683, 115] on h1 "しっとりでふっくら" at bounding box center [568, 123] width 497 height 20
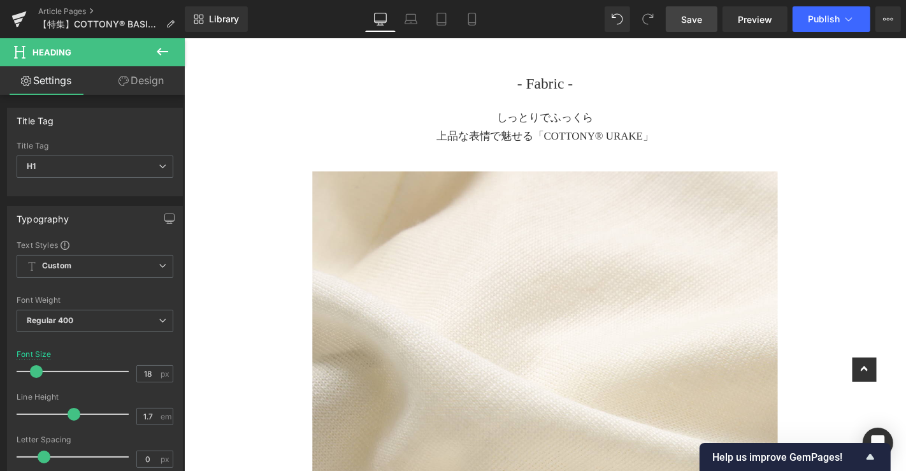
click at [685, 6] on link "Save" at bounding box center [692, 18] width 52 height 25
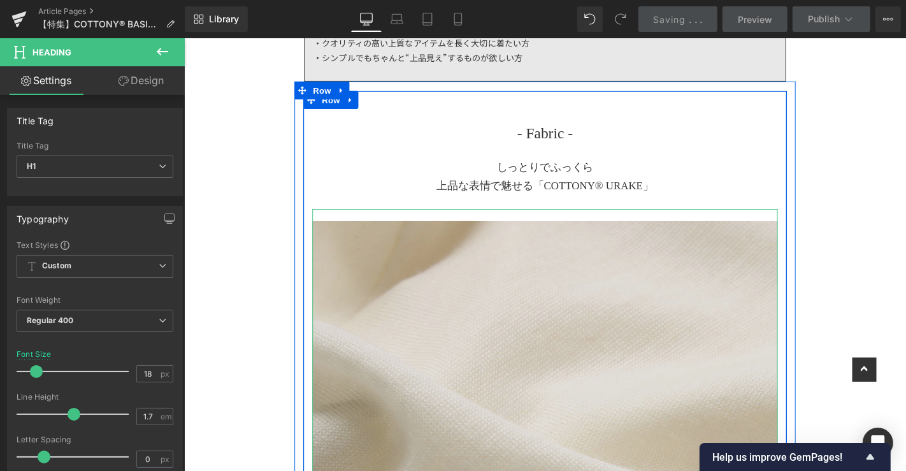
scroll to position [772, 0]
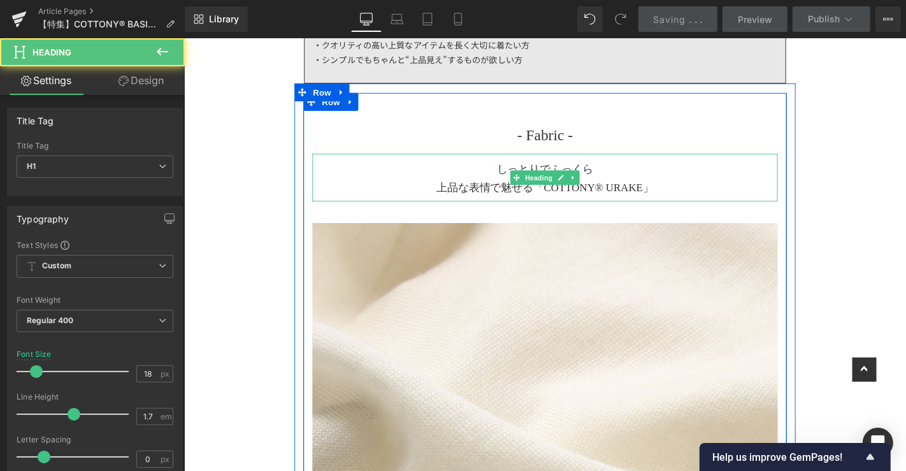
click at [623, 168] on h1 "しっとりでふっくら" at bounding box center [568, 178] width 497 height 20
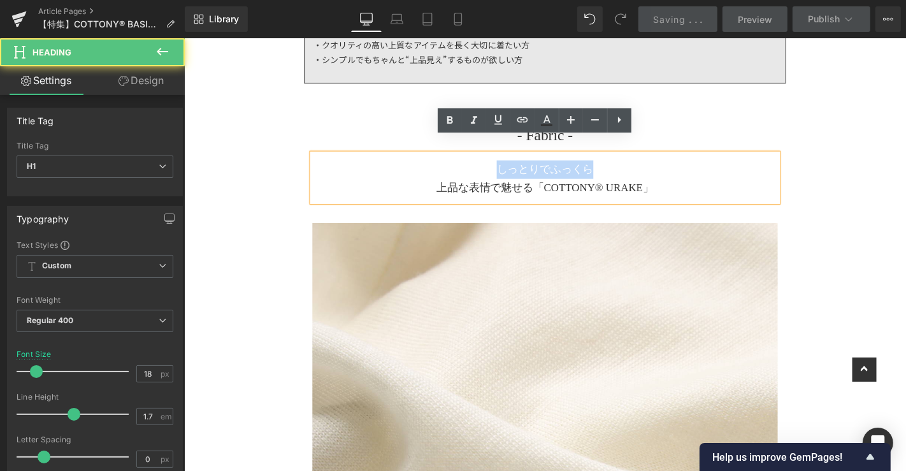
drag, startPoint x: 609, startPoint y: 169, endPoint x: 401, endPoint y: 157, distance: 208.6
click at [401, 168] on h1 "しっとりでふっくら" at bounding box center [568, 178] width 497 height 20
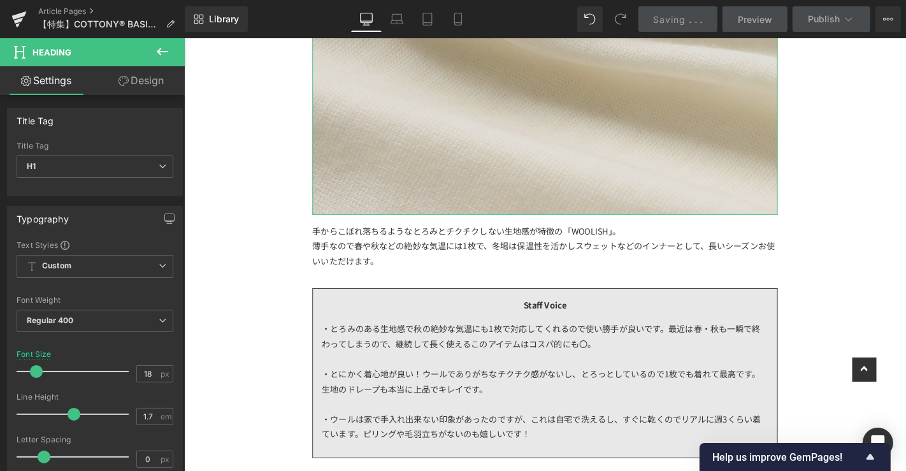
scroll to position [1380, 0]
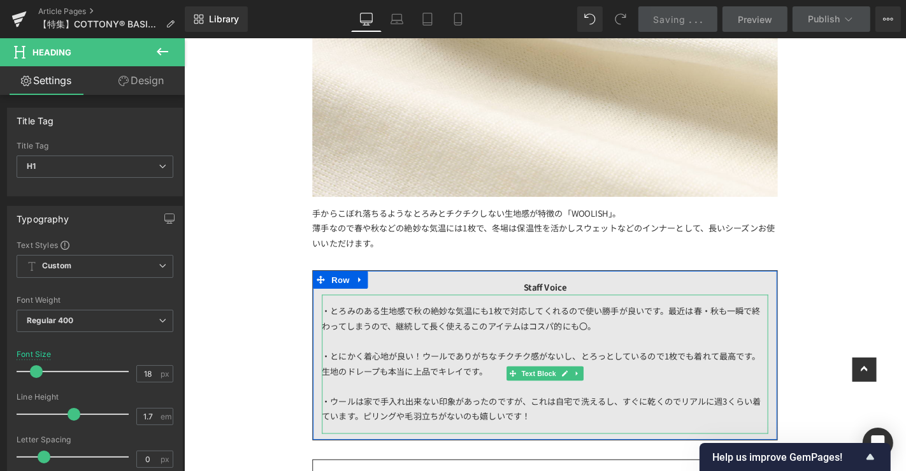
click at [622, 330] on div "・とろみのある生地感で秋の絶妙な気温にも1枚で対応してくれるので使い勝手が良いです。最近は春・秋も一瞬で終わってしまうので、継続して長く使えるこのアイテムはコ…" at bounding box center [569, 385] width 476 height 148
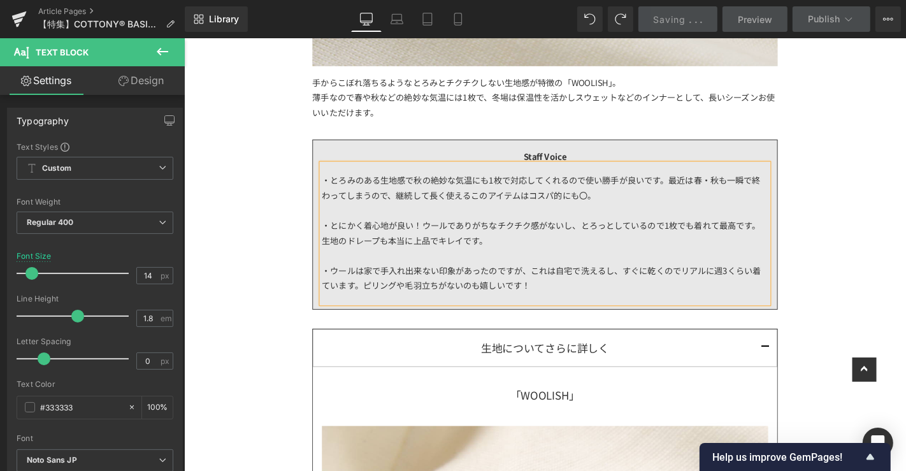
scroll to position [1519, 0]
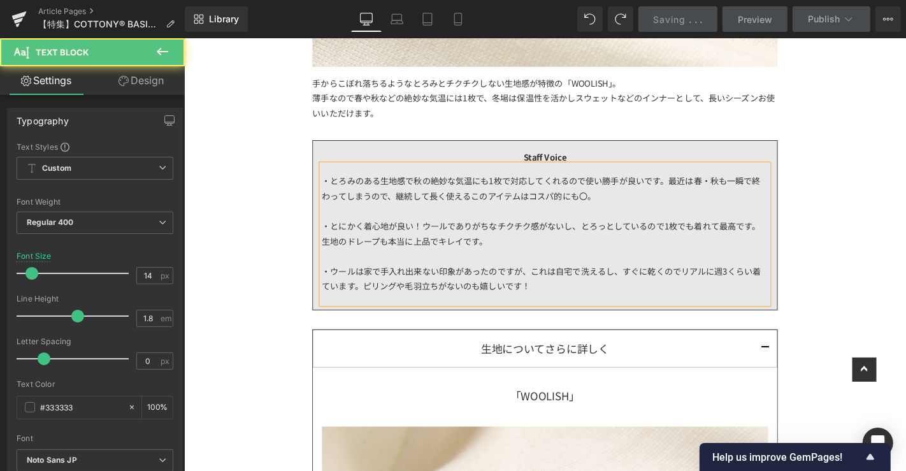
click at [602, 181] on div "・とろみのある生地感で秋の絶妙な気温にも1枚で対応してくれるので使い勝手が良いです。最近は春・秋も一瞬で終わってしまうので、継続して長く使えるこのアイテムはコ…" at bounding box center [569, 247] width 476 height 148
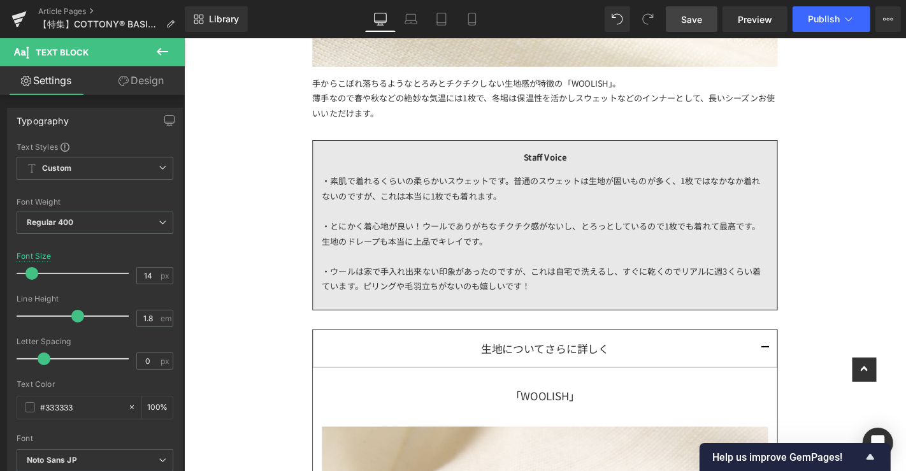
click at [704, 21] on link "Save" at bounding box center [692, 18] width 52 height 25
click at [692, 21] on span "Save" at bounding box center [691, 19] width 21 height 13
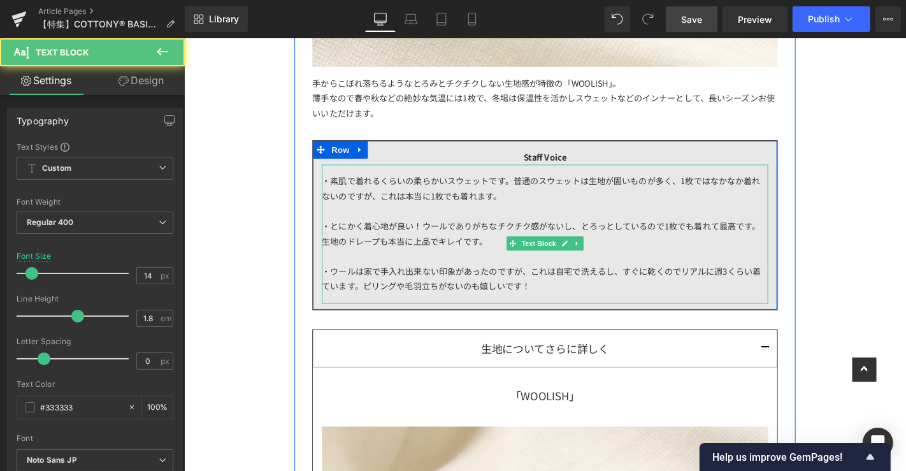
click at [496, 262] on div at bounding box center [569, 270] width 476 height 16
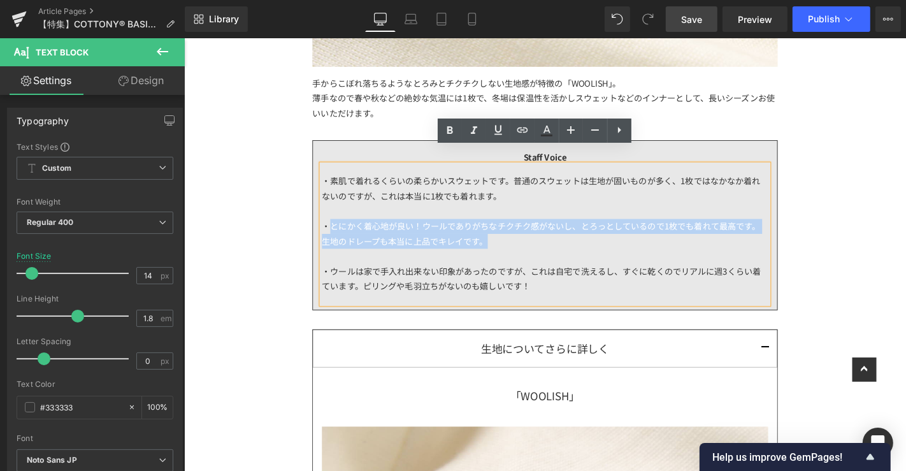
drag, startPoint x: 506, startPoint y: 239, endPoint x: 336, endPoint y: 222, distance: 170.9
click at [336, 231] on div "・とにかく着心地が良い！ウールでありがちなチクチク感がないし、とろっとしているので1枚でも着れて最高です。生地のドレープも本当に上品でキレイです。" at bounding box center [569, 247] width 476 height 32
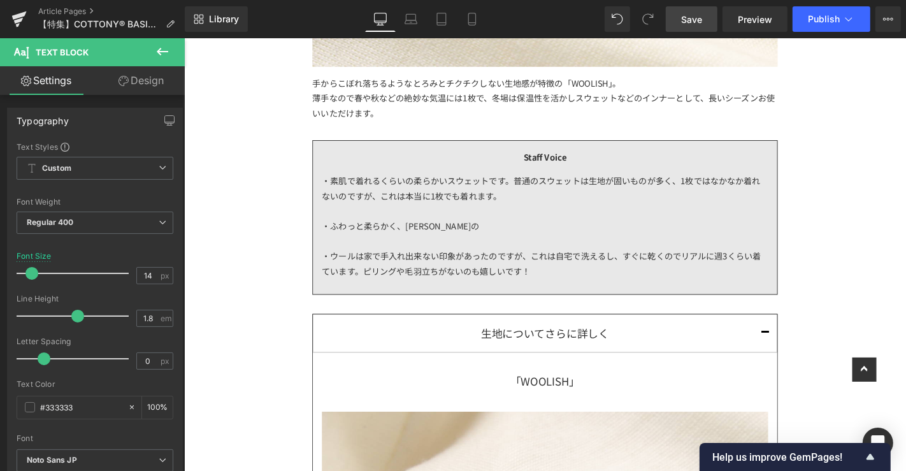
drag, startPoint x: 694, startPoint y: 27, endPoint x: 34, endPoint y: 4, distance: 660.2
click at [693, 27] on link "Save" at bounding box center [692, 18] width 52 height 25
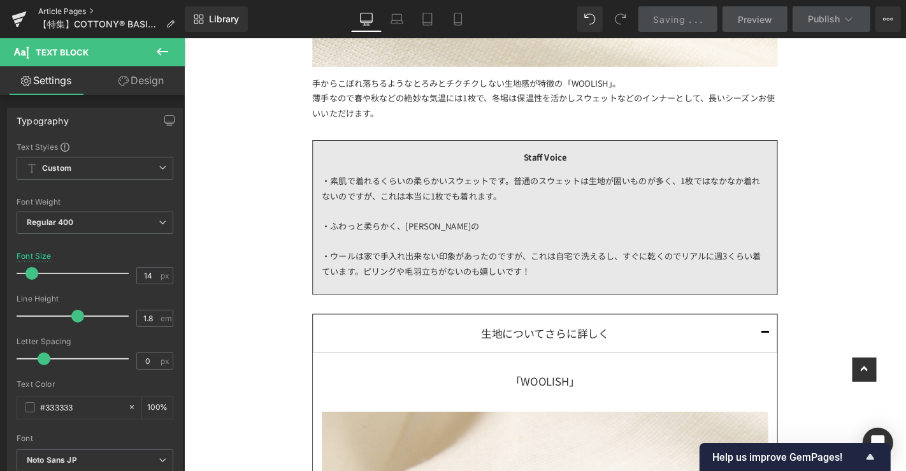
click at [64, 11] on link "Article Pages" at bounding box center [111, 11] width 146 height 10
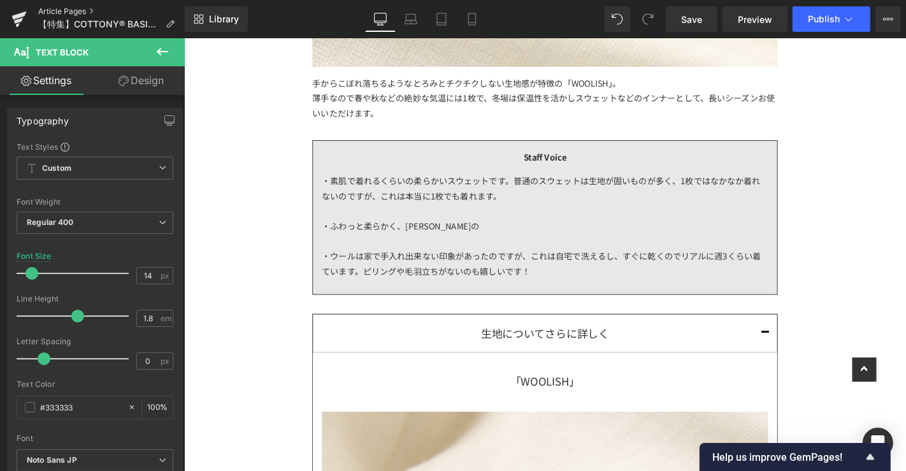
click at [78, 8] on link "Article Pages" at bounding box center [111, 11] width 146 height 10
